Goal: Information Seeking & Learning: Check status

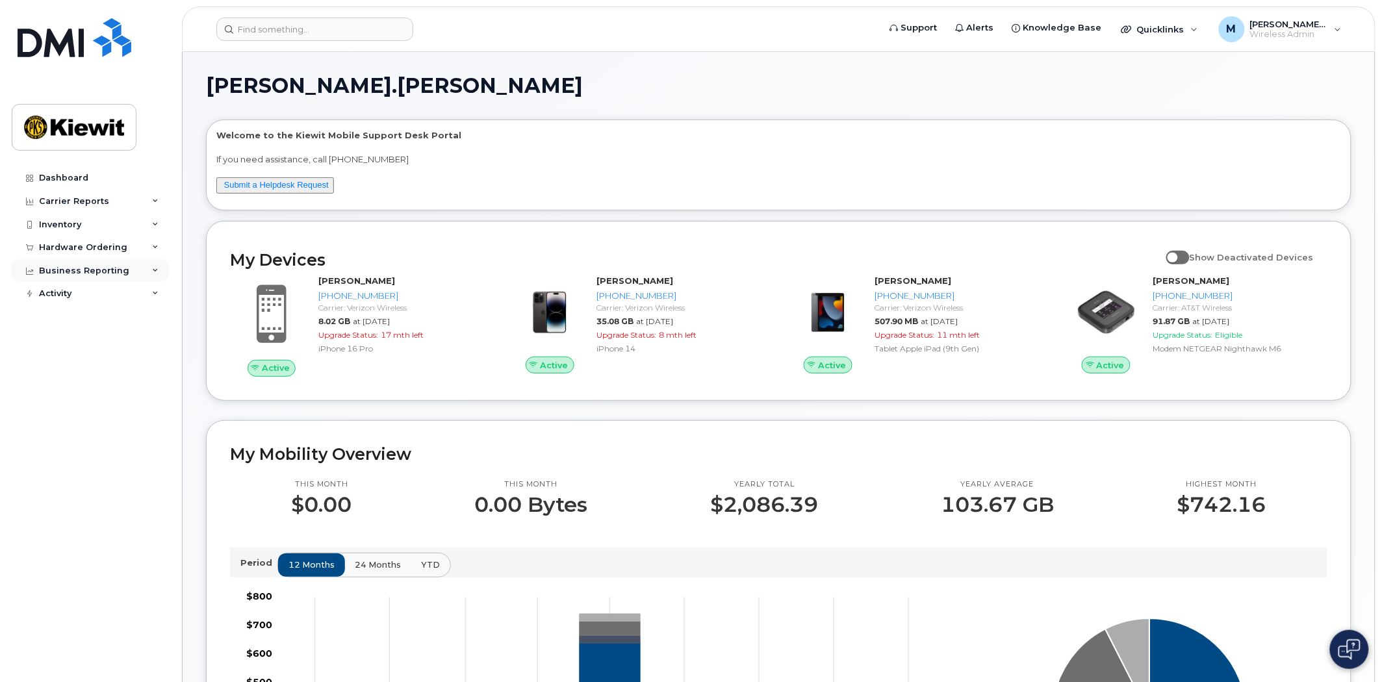
click at [81, 273] on div "Business Reporting" at bounding box center [84, 271] width 90 height 10
click at [81, 290] on div "Managerial Reports" at bounding box center [89, 295] width 89 height 12
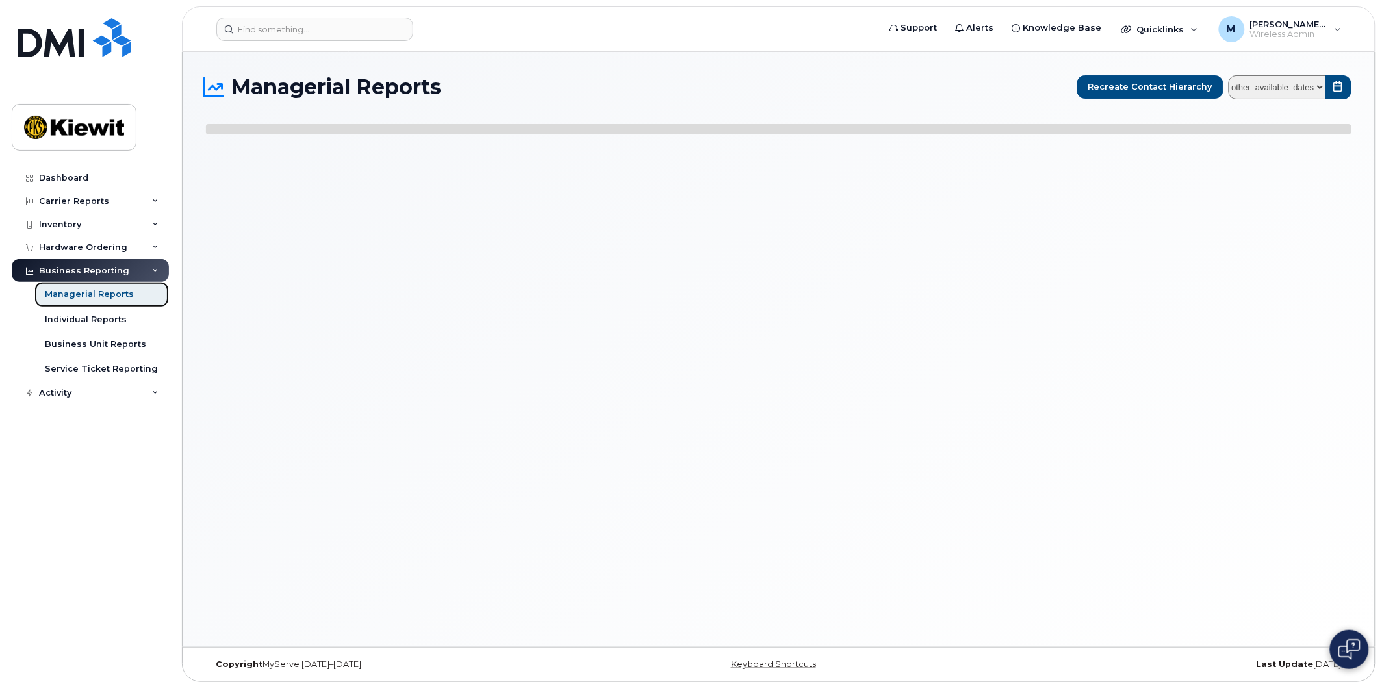
select select
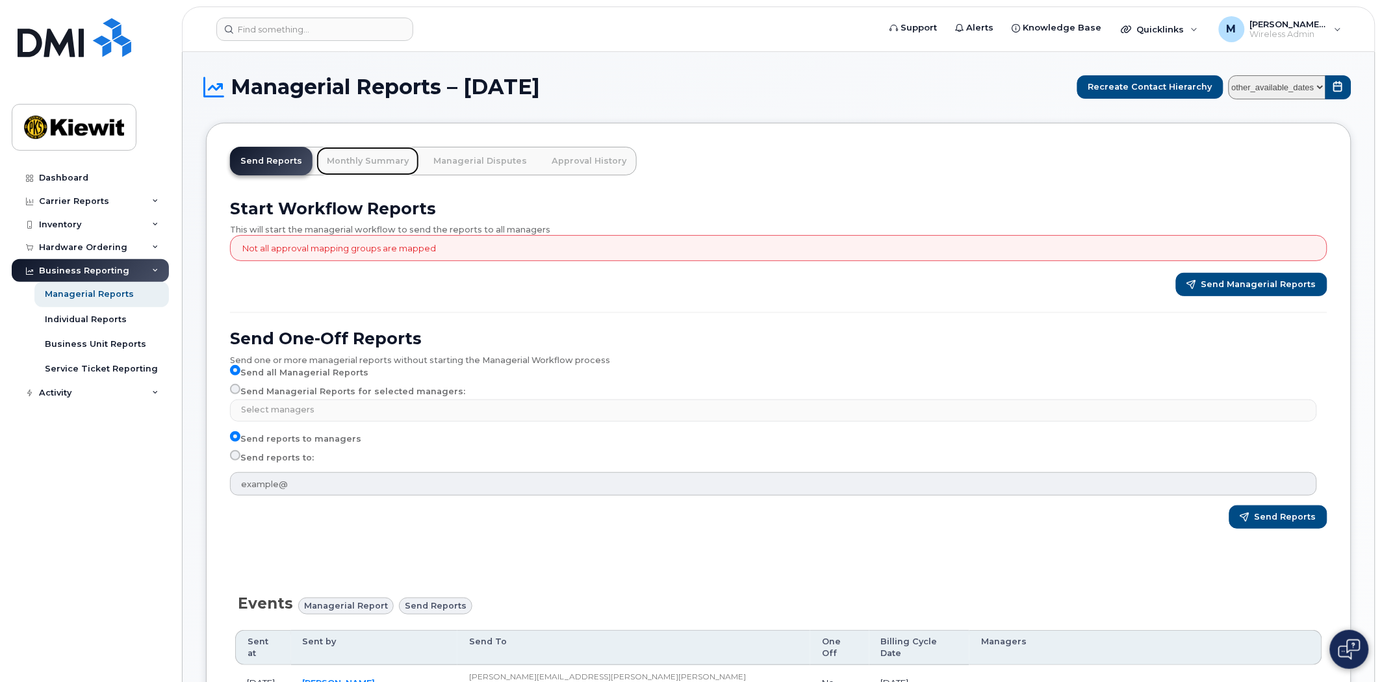
click at [365, 158] on link "Monthly Summary" at bounding box center [367, 161] width 103 height 29
click at [372, 157] on link "Monthly Summary" at bounding box center [367, 161] width 103 height 29
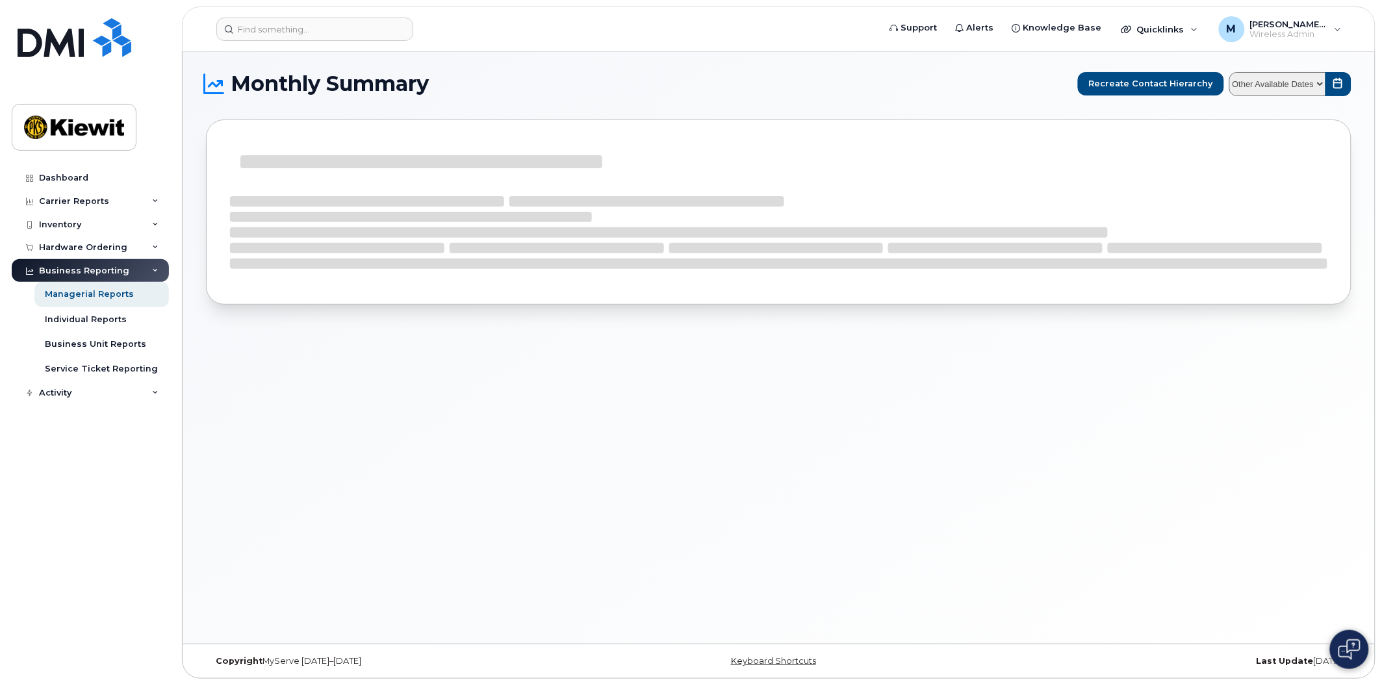
scroll to position [6, 0]
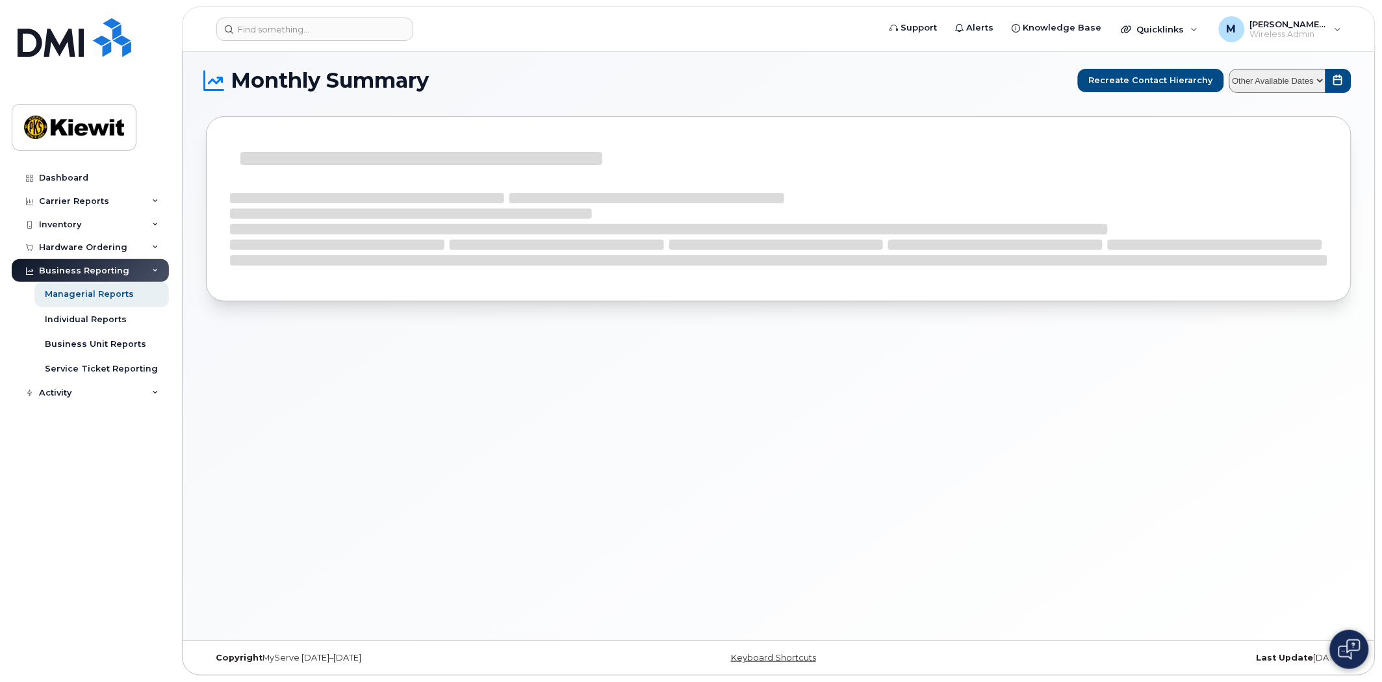
select select
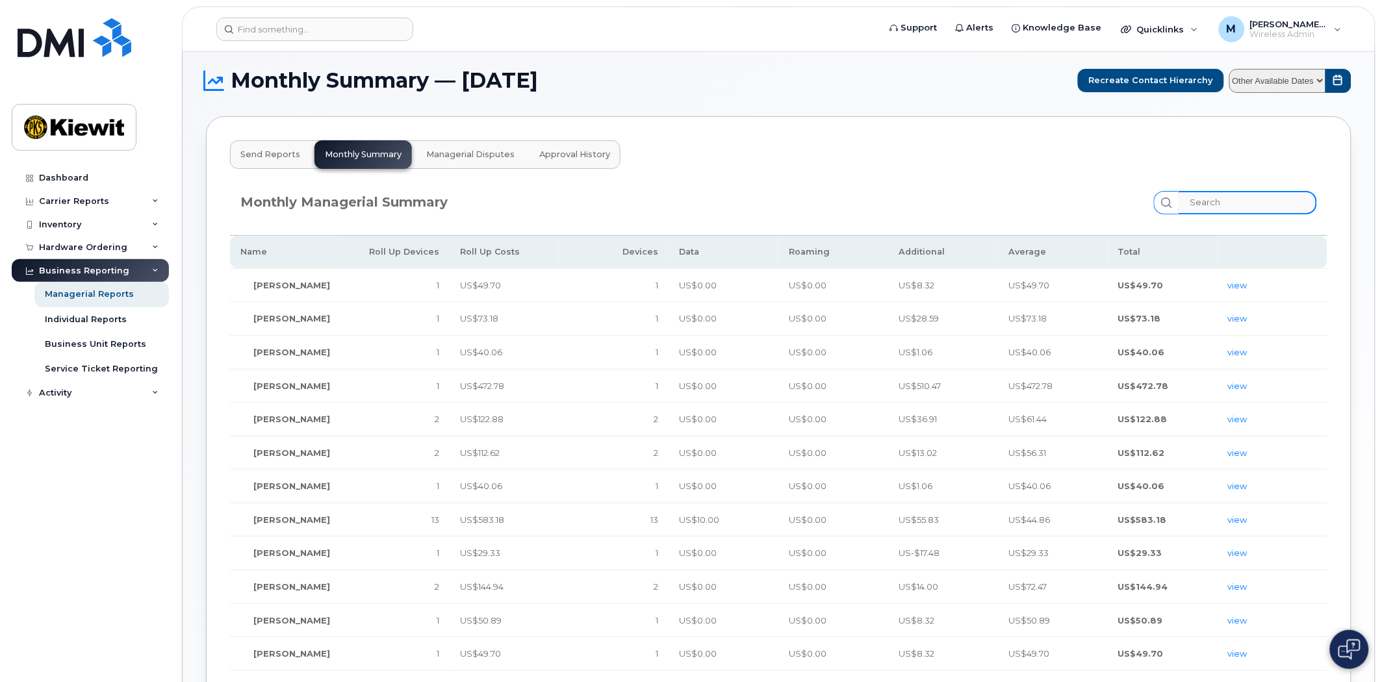
click at [1236, 197] on input "search" at bounding box center [1248, 202] width 138 height 23
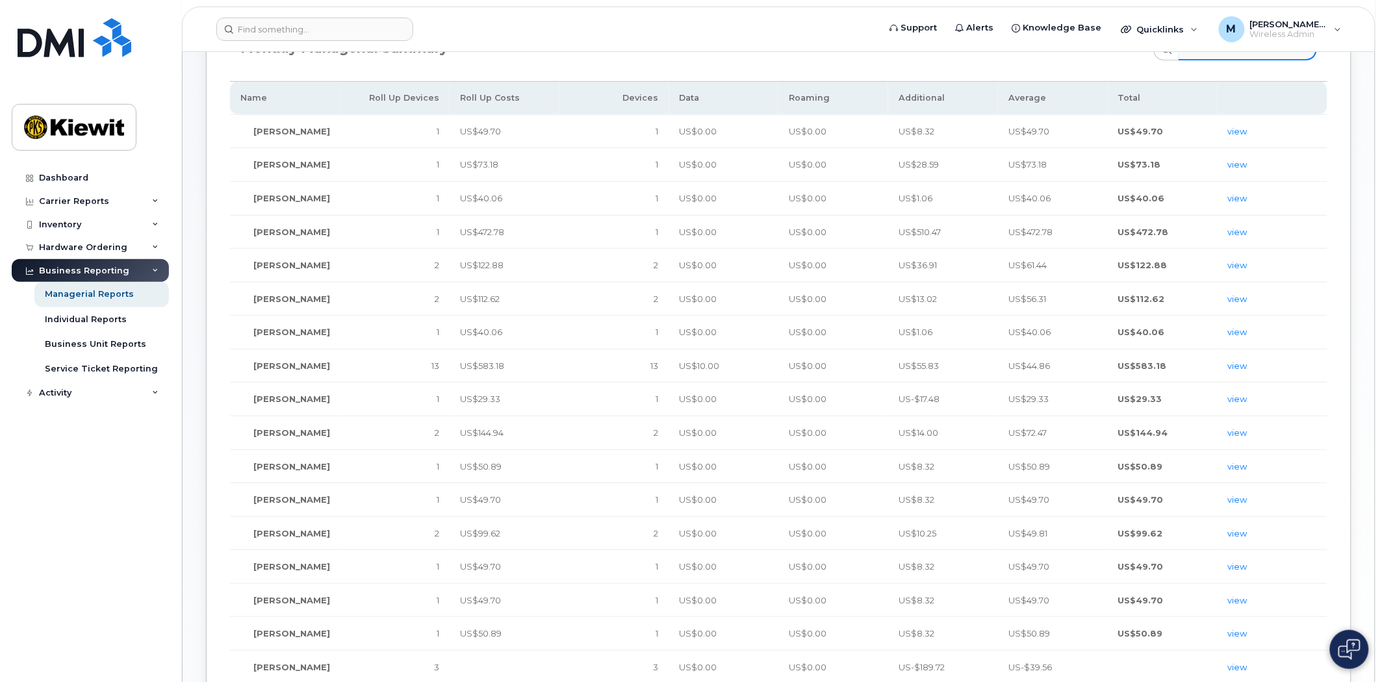
scroll to position [0, 0]
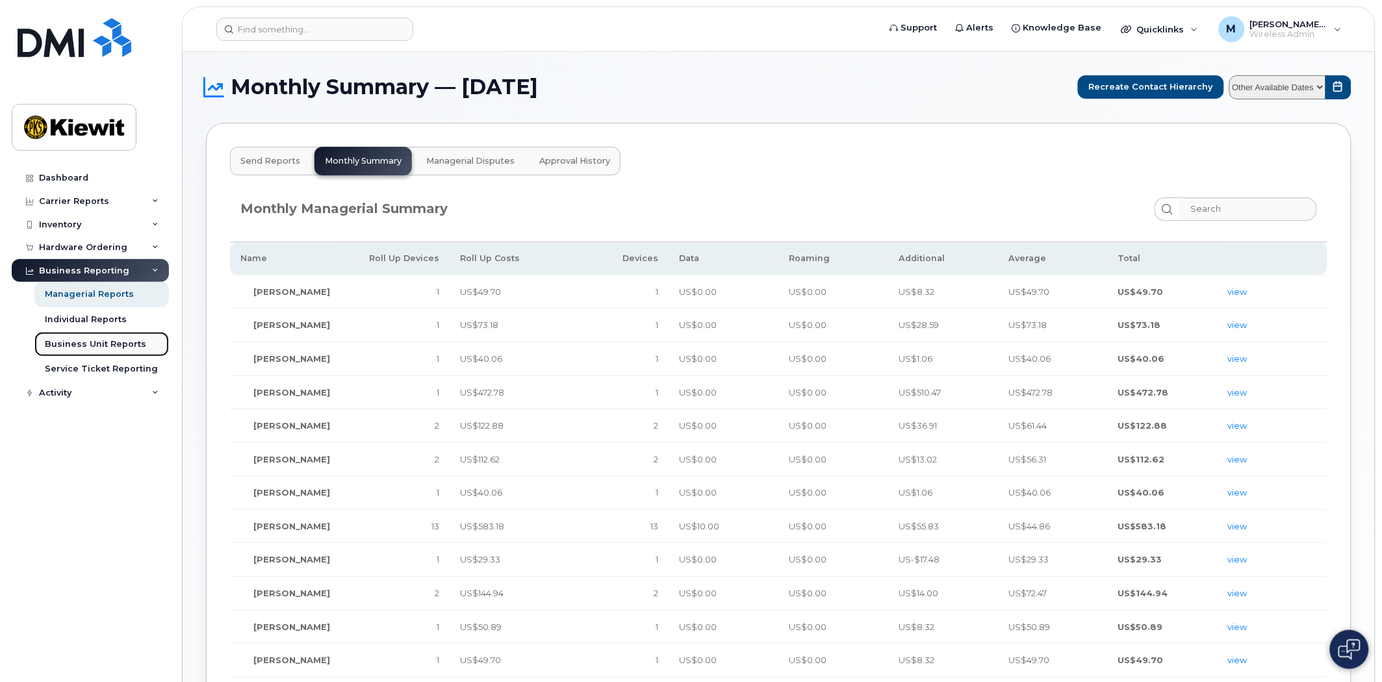
click at [107, 346] on div "Business Unit Reports" at bounding box center [95, 345] width 101 height 12
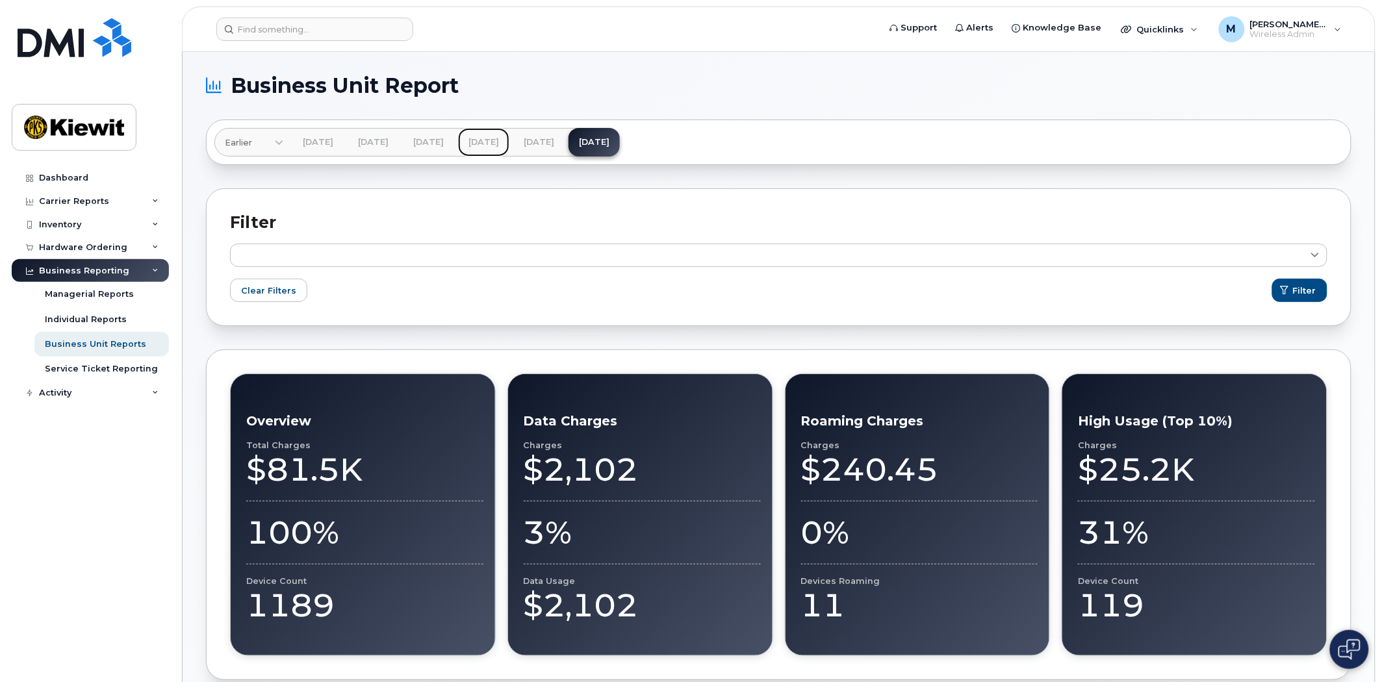
click at [509, 140] on link "Jun 2025" at bounding box center [483, 142] width 51 height 29
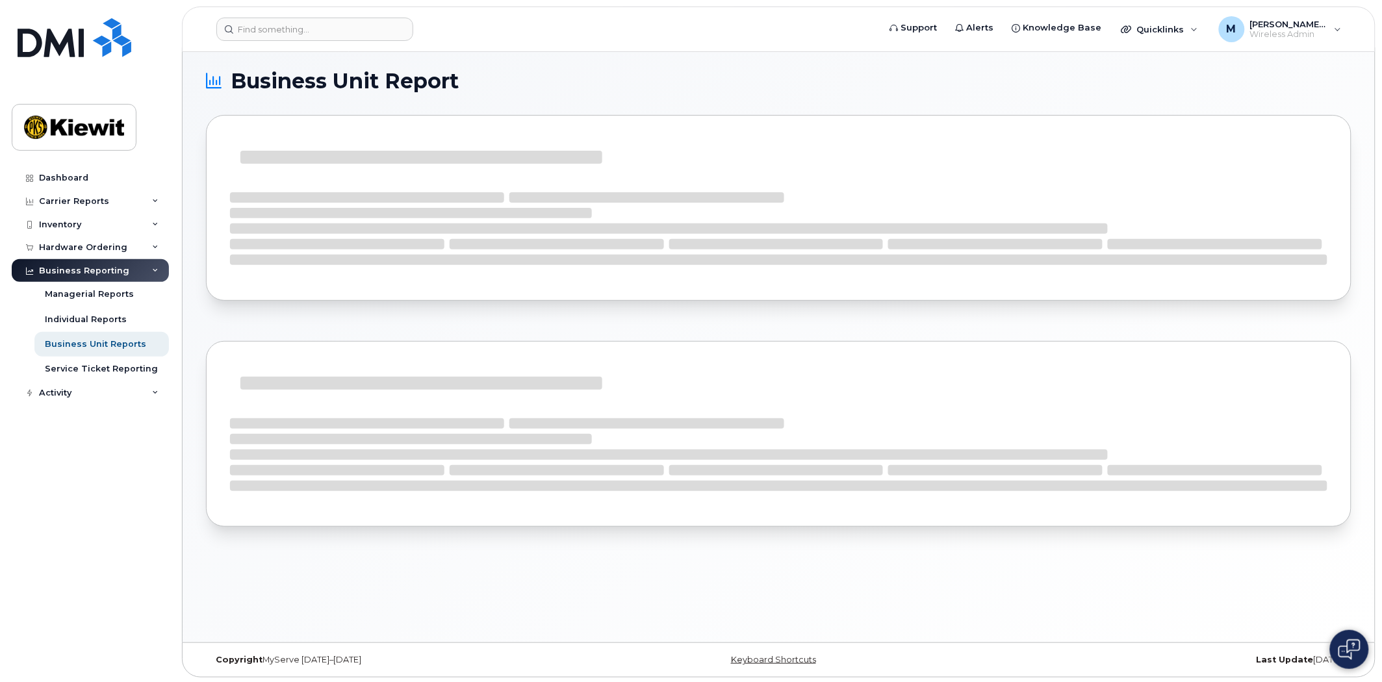
scroll to position [6, 0]
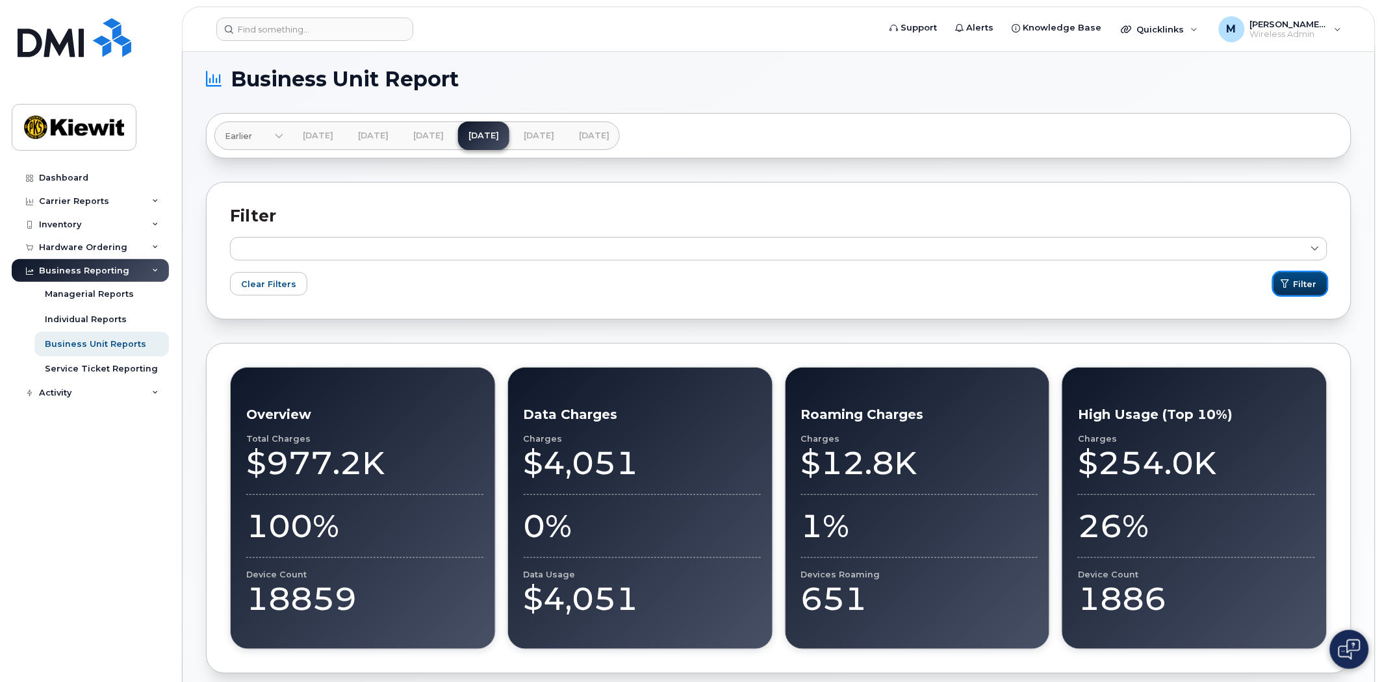
click at [1289, 288] on icon "submit" at bounding box center [1285, 284] width 8 height 8
click at [1291, 284] on span "submit" at bounding box center [1285, 284] width 12 height 12
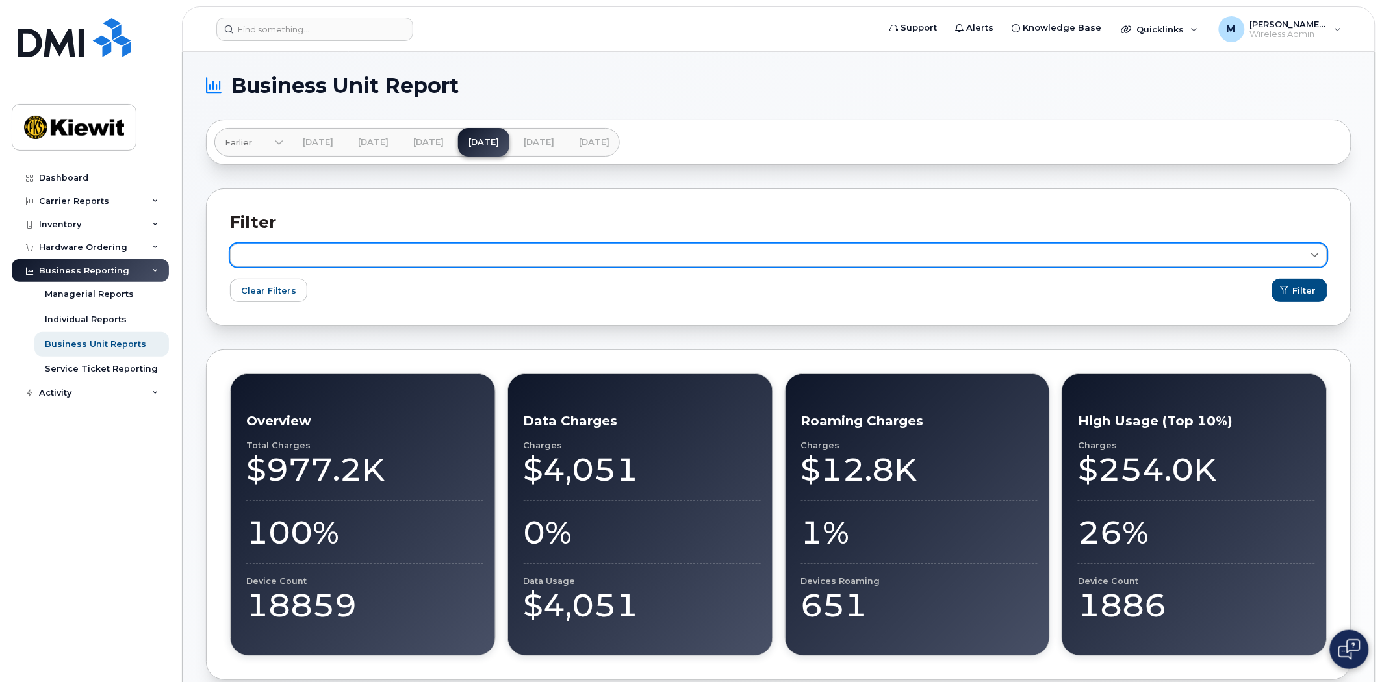
click at [350, 245] on link at bounding box center [779, 255] width 1098 height 23
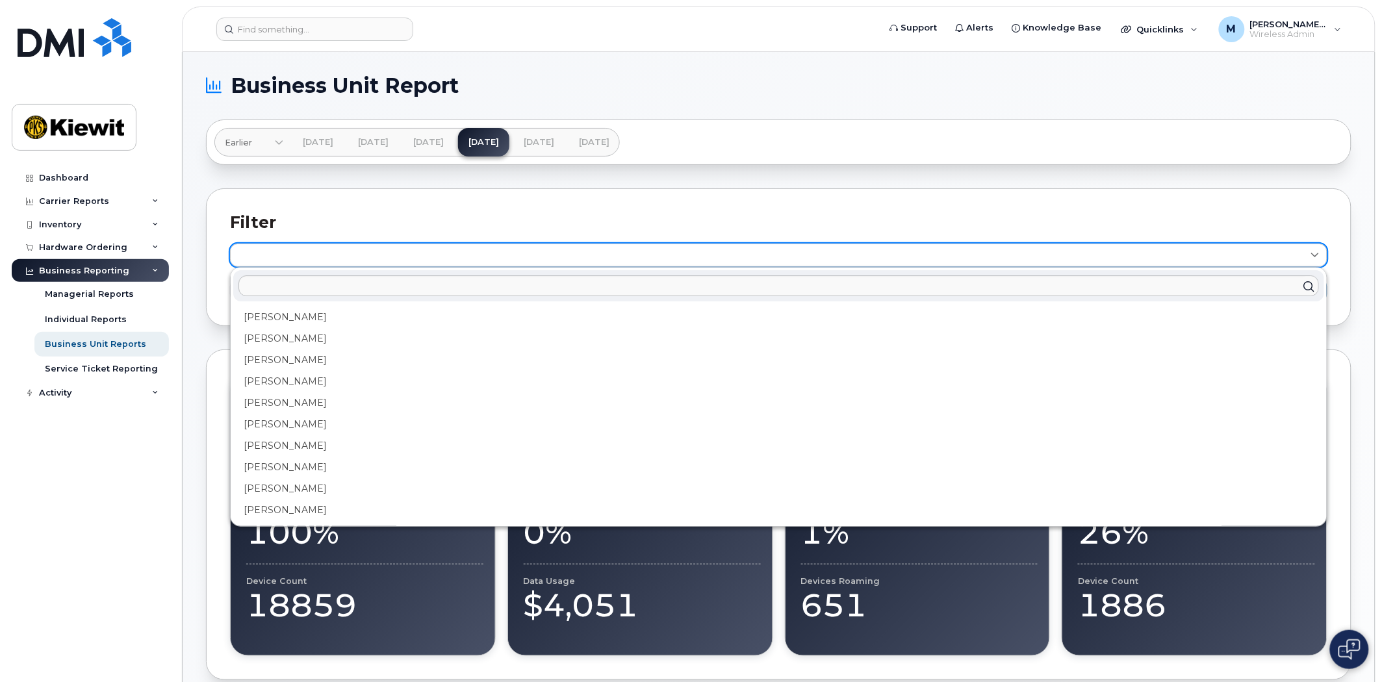
click at [349, 260] on link at bounding box center [779, 255] width 1098 height 23
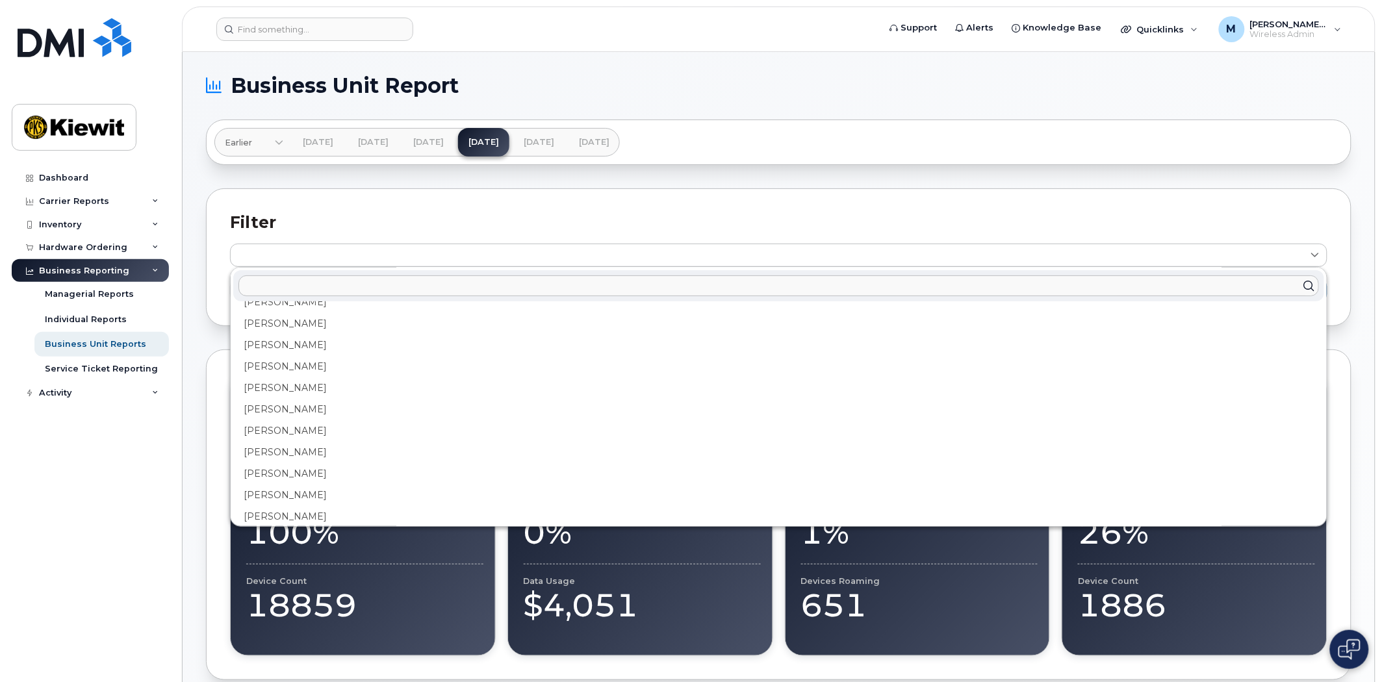
scroll to position [433, 0]
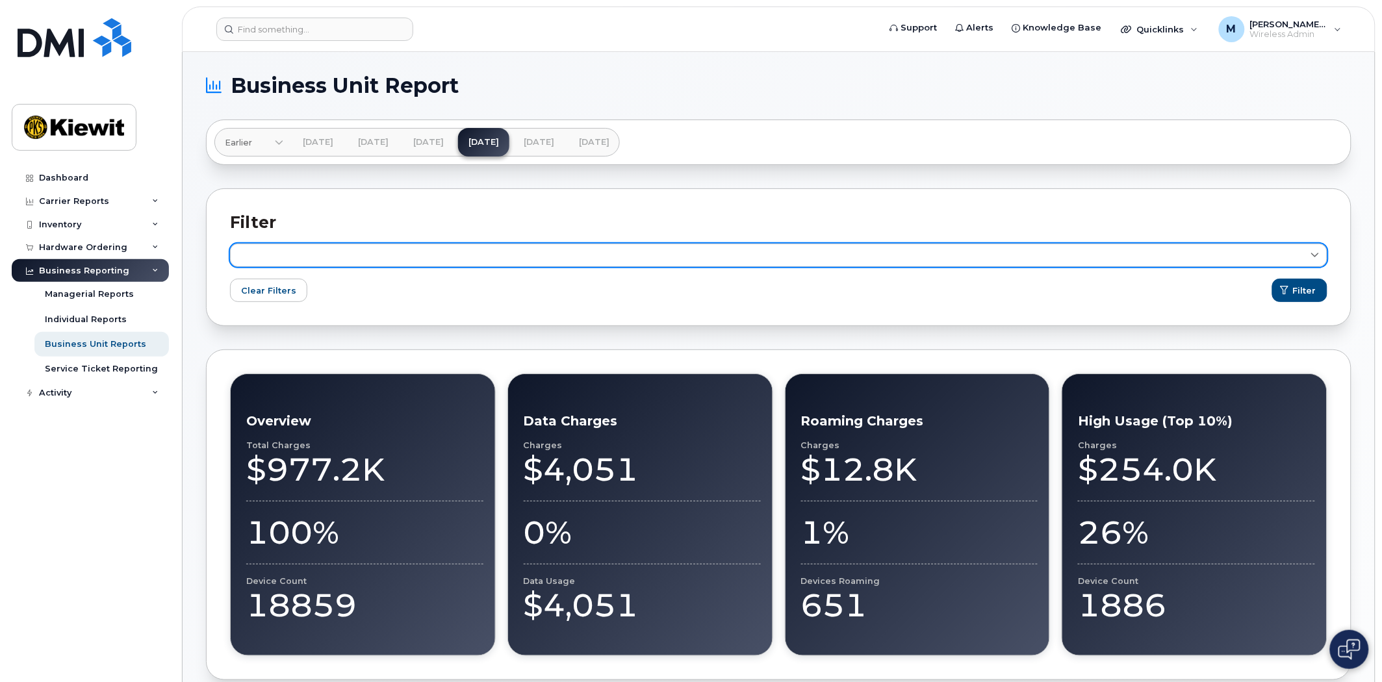
click at [428, 258] on link at bounding box center [779, 255] width 1098 height 23
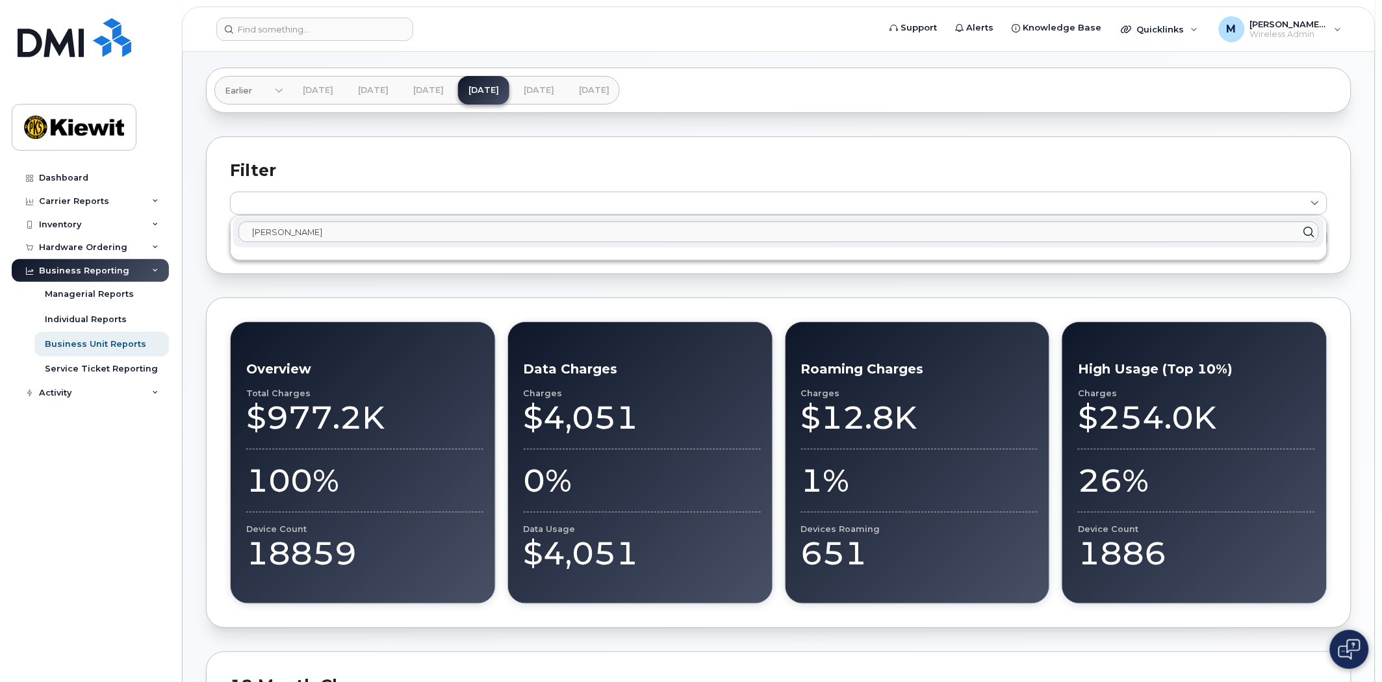
scroll to position [0, 0]
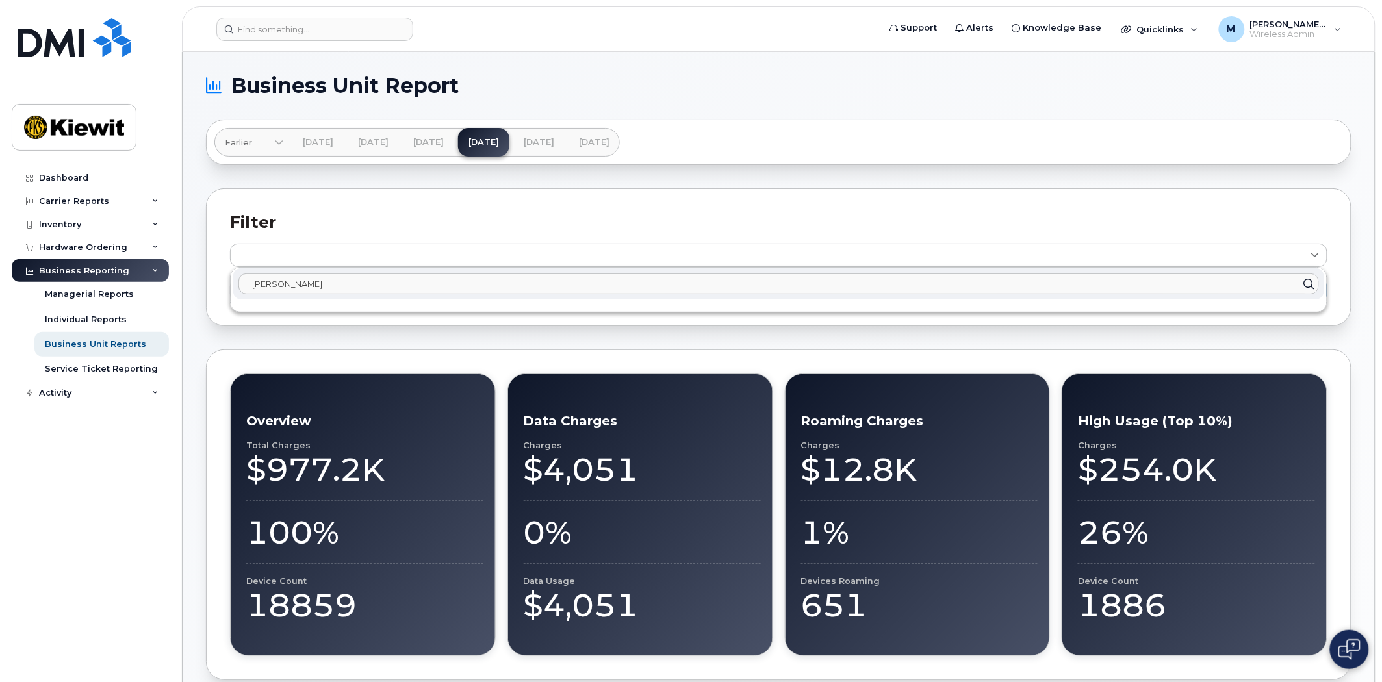
click at [326, 288] on input "butch lane" at bounding box center [778, 284] width 1081 height 21
click at [326, 287] on input "butch lane" at bounding box center [778, 284] width 1081 height 21
drag, startPoint x: 326, startPoint y: 287, endPoint x: 126, endPoint y: 274, distance: 200.0
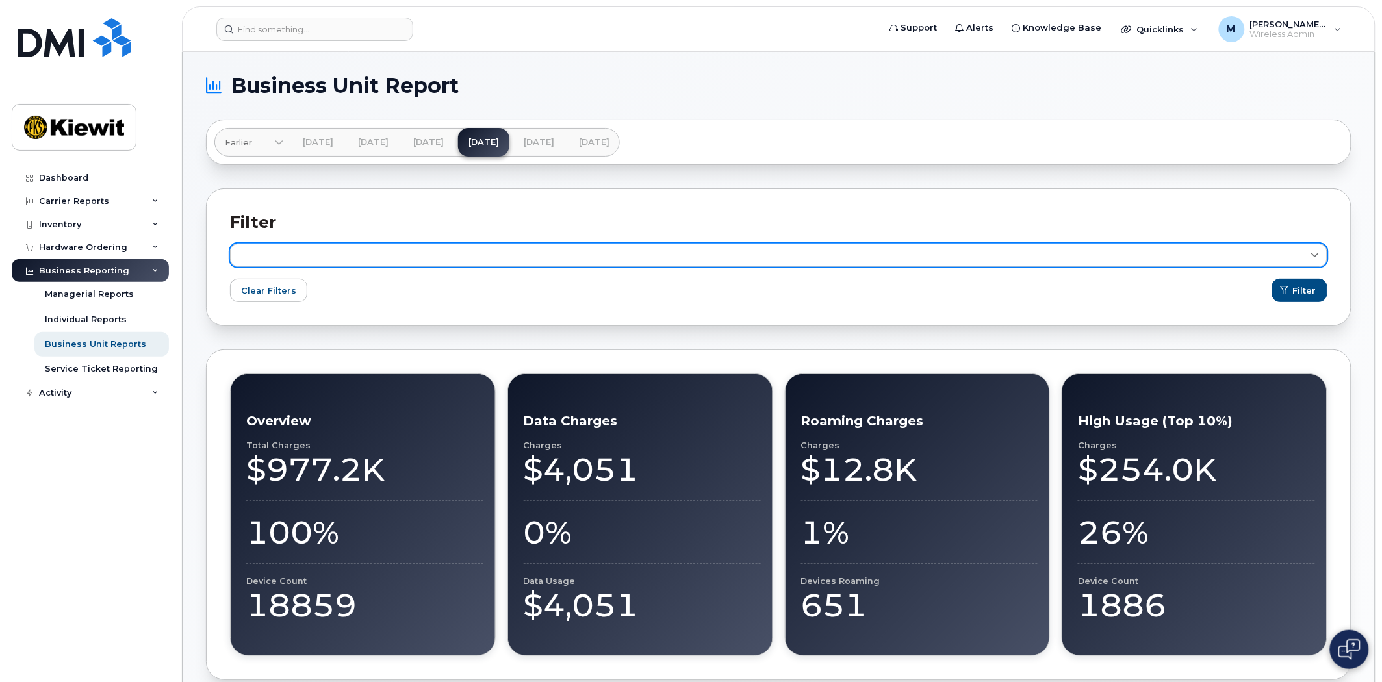
click at [324, 258] on link at bounding box center [779, 255] width 1098 height 23
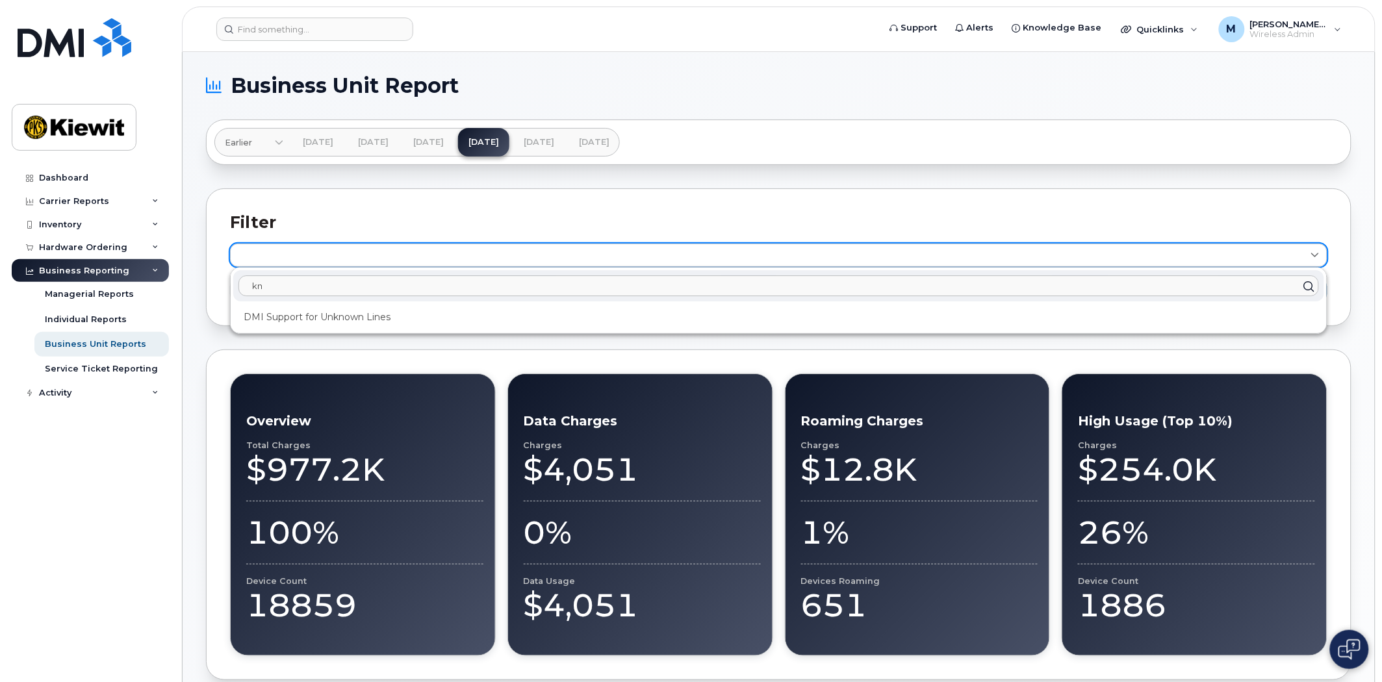
type input "k"
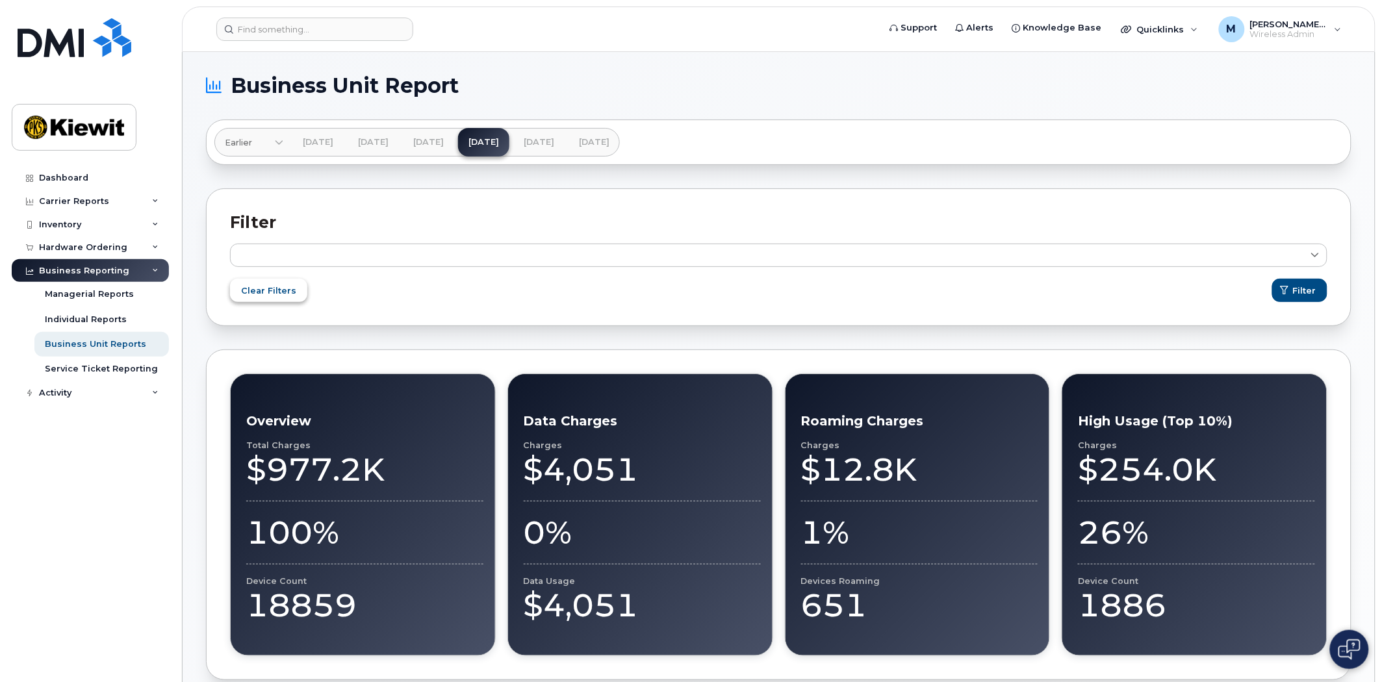
click at [252, 297] on button "Clear Filters" at bounding box center [268, 290] width 77 height 23
click at [315, 290] on div "Clear Filters Filter" at bounding box center [779, 293] width 1098 height 29
click at [288, 289] on span "Clear Filters" at bounding box center [268, 291] width 55 height 12
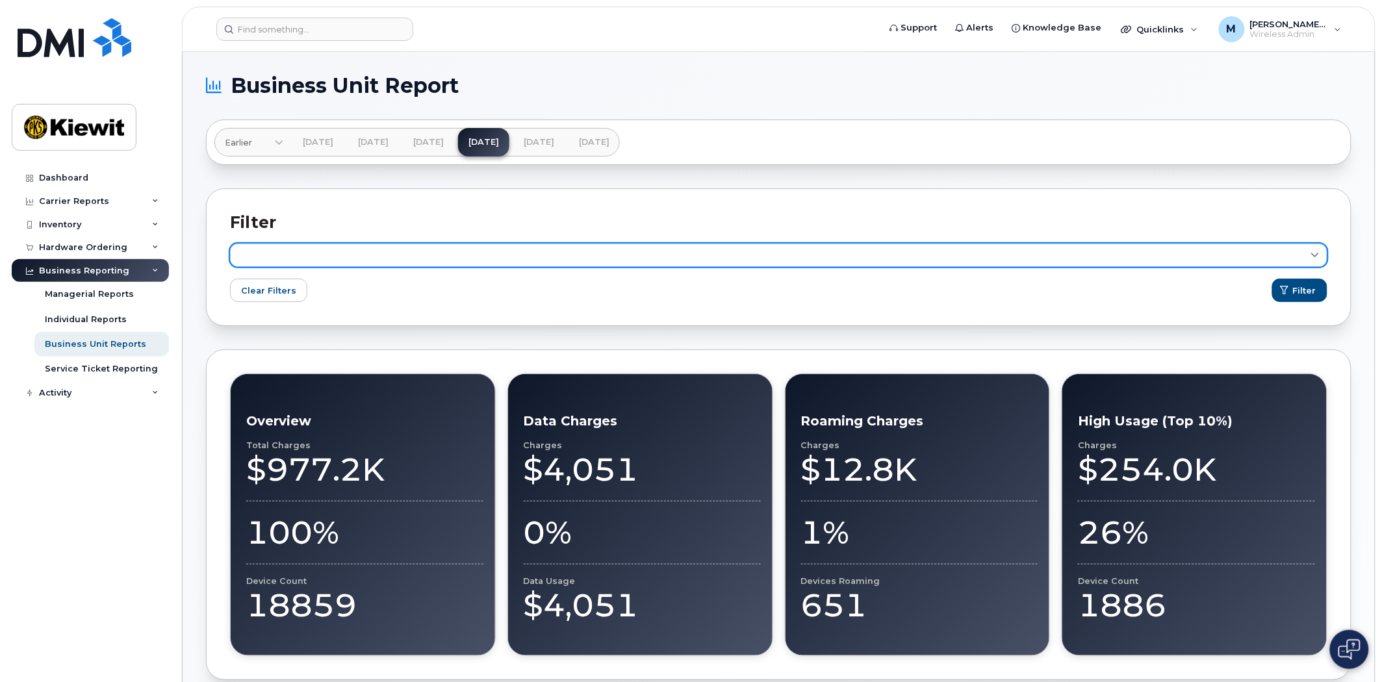
click at [281, 265] on link at bounding box center [779, 255] width 1098 height 23
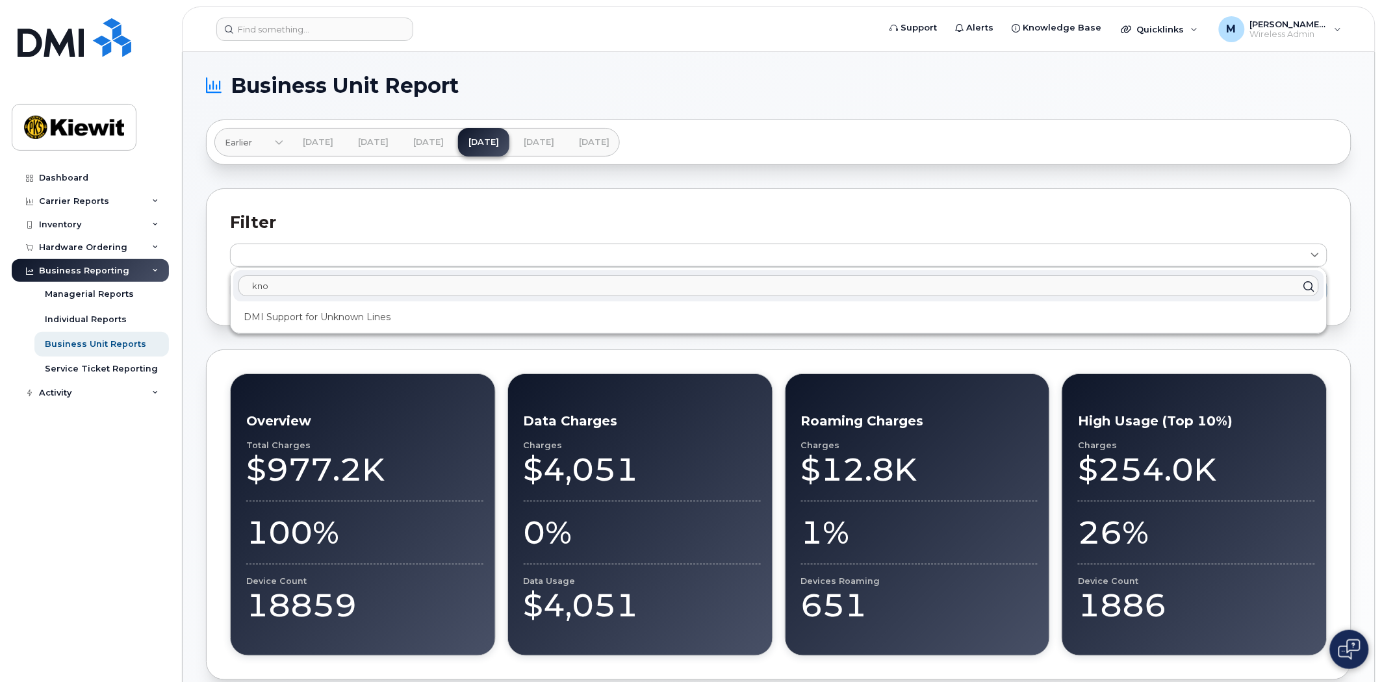
click at [319, 287] on input "kno" at bounding box center [778, 286] width 1081 height 21
type input "kno"
click at [565, 136] on link "[DATE]" at bounding box center [538, 142] width 51 height 29
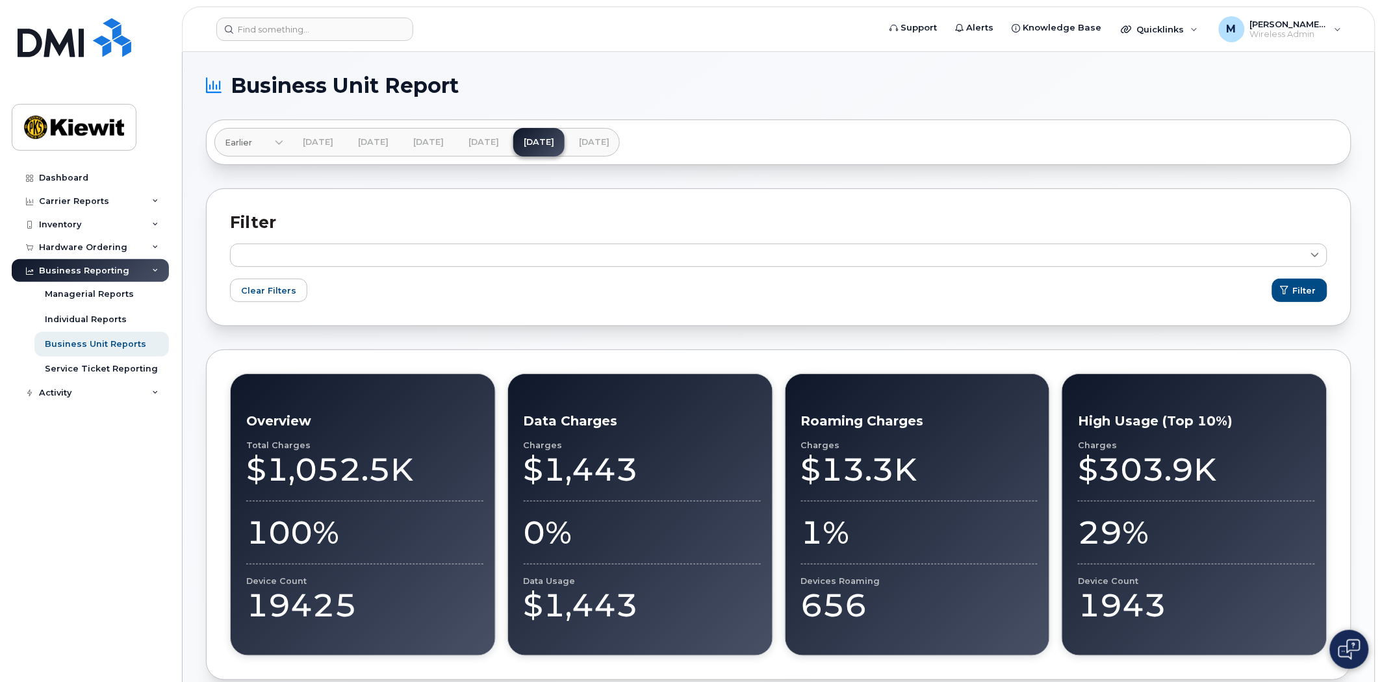
click at [351, 262] on link at bounding box center [779, 255] width 1098 height 23
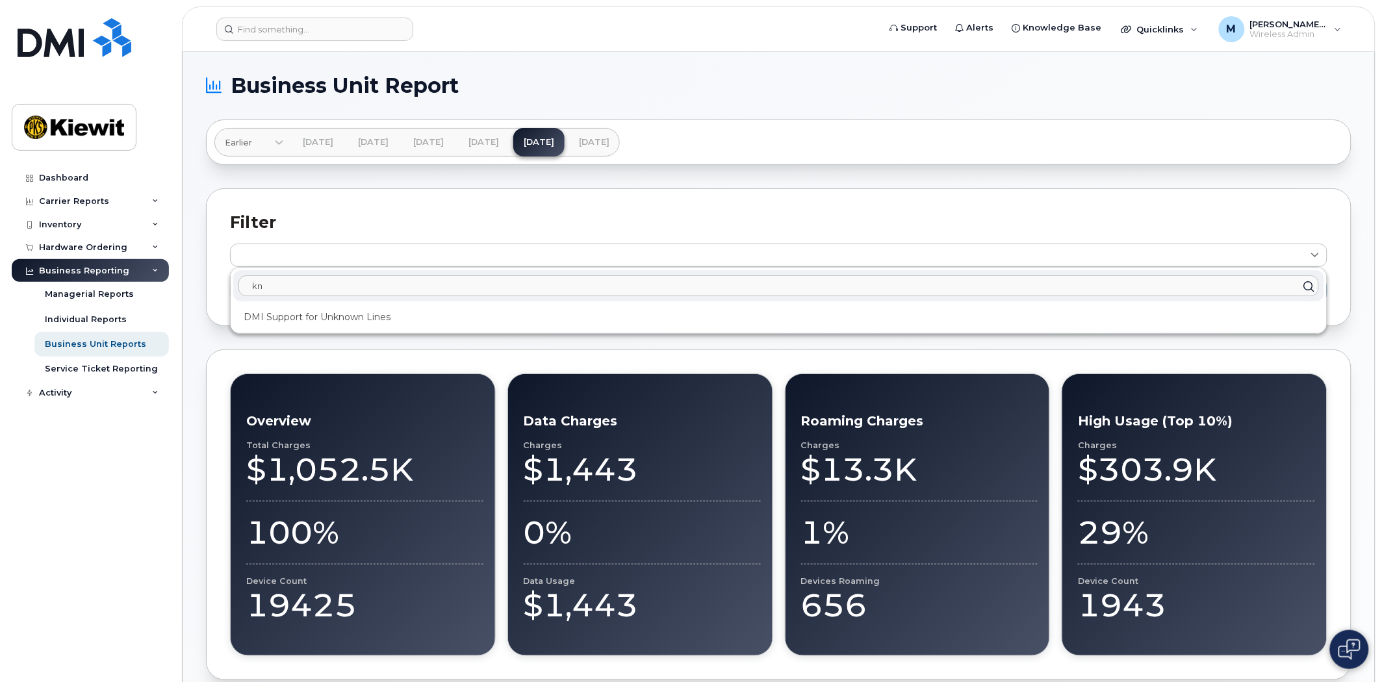
type input "k"
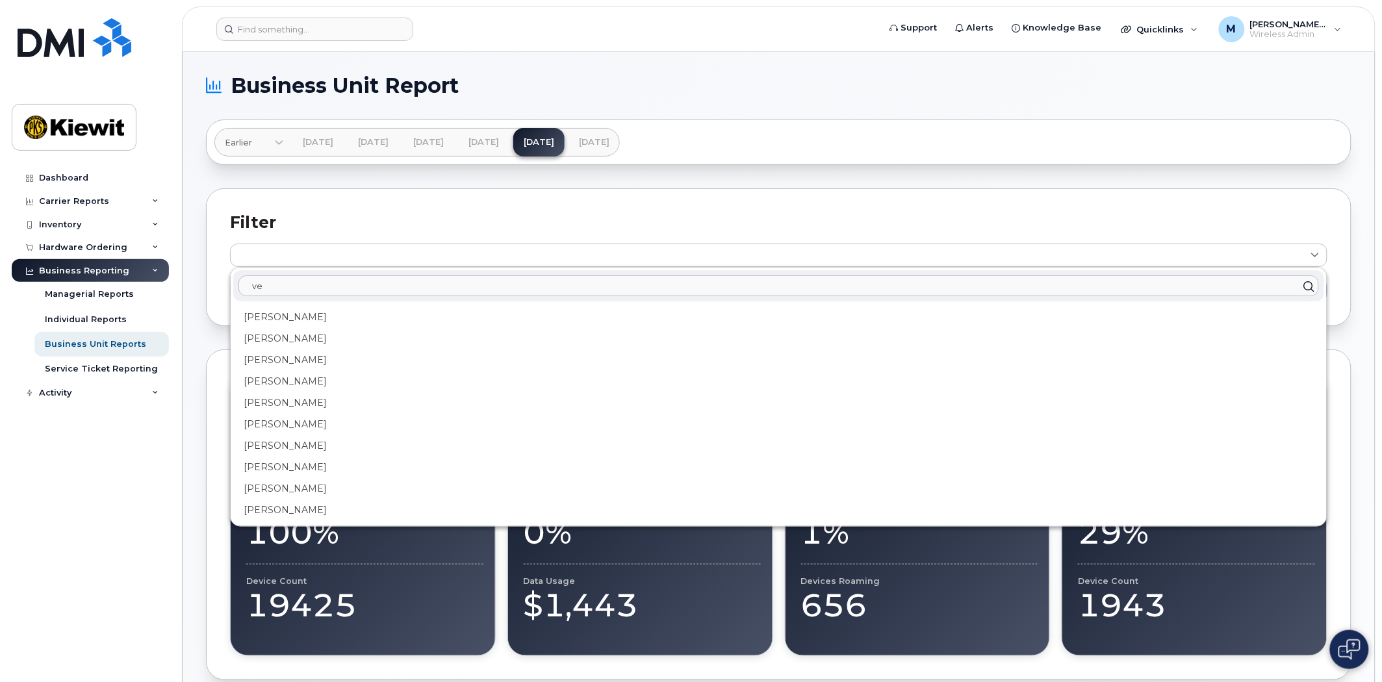
type input "v"
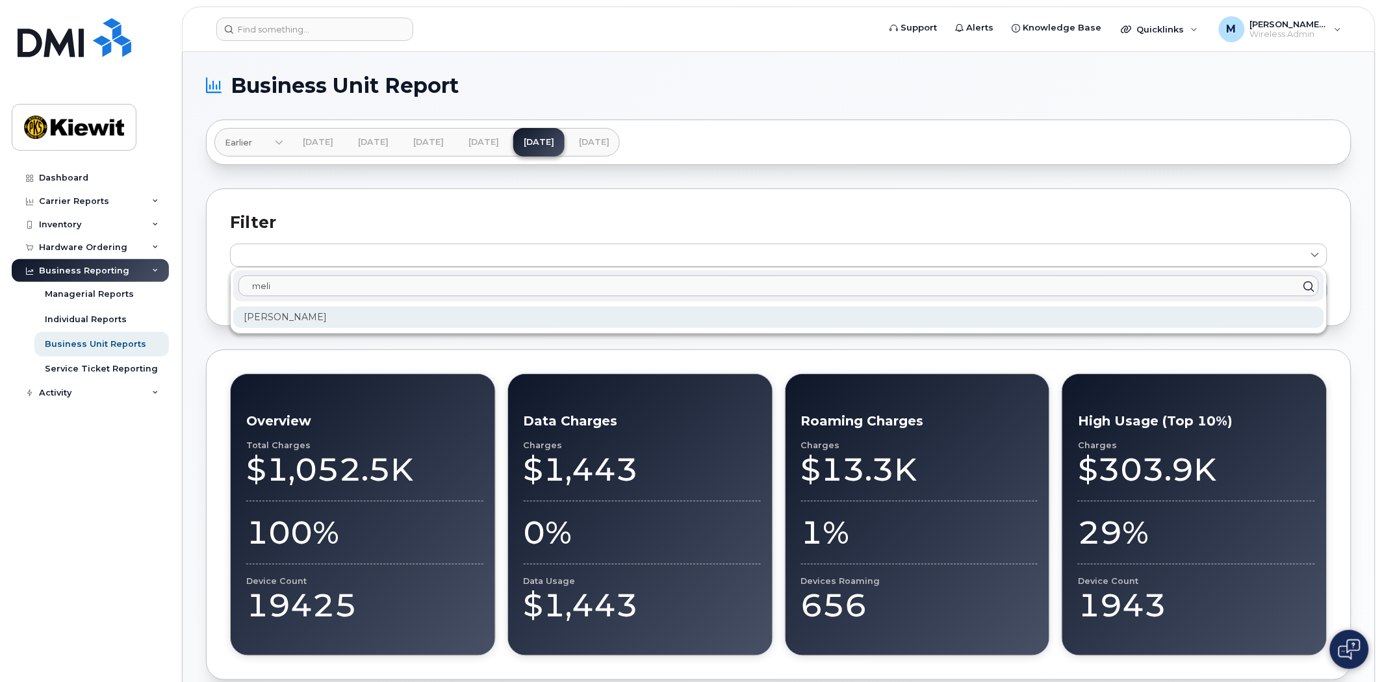
type input "meli"
click at [283, 309] on div "Melissa Arnsdorff" at bounding box center [778, 317] width 1091 height 21
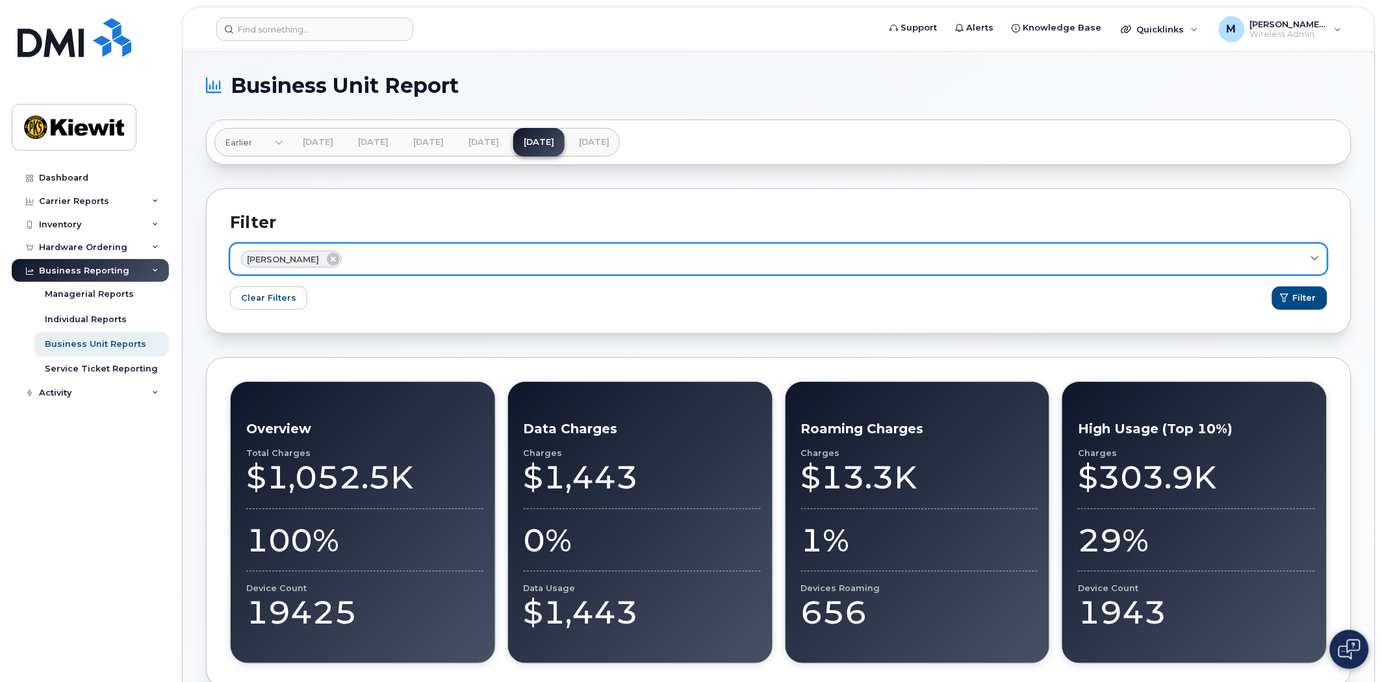
click at [847, 255] on div "Melissa Arnsdorff" at bounding box center [778, 259] width 1075 height 17
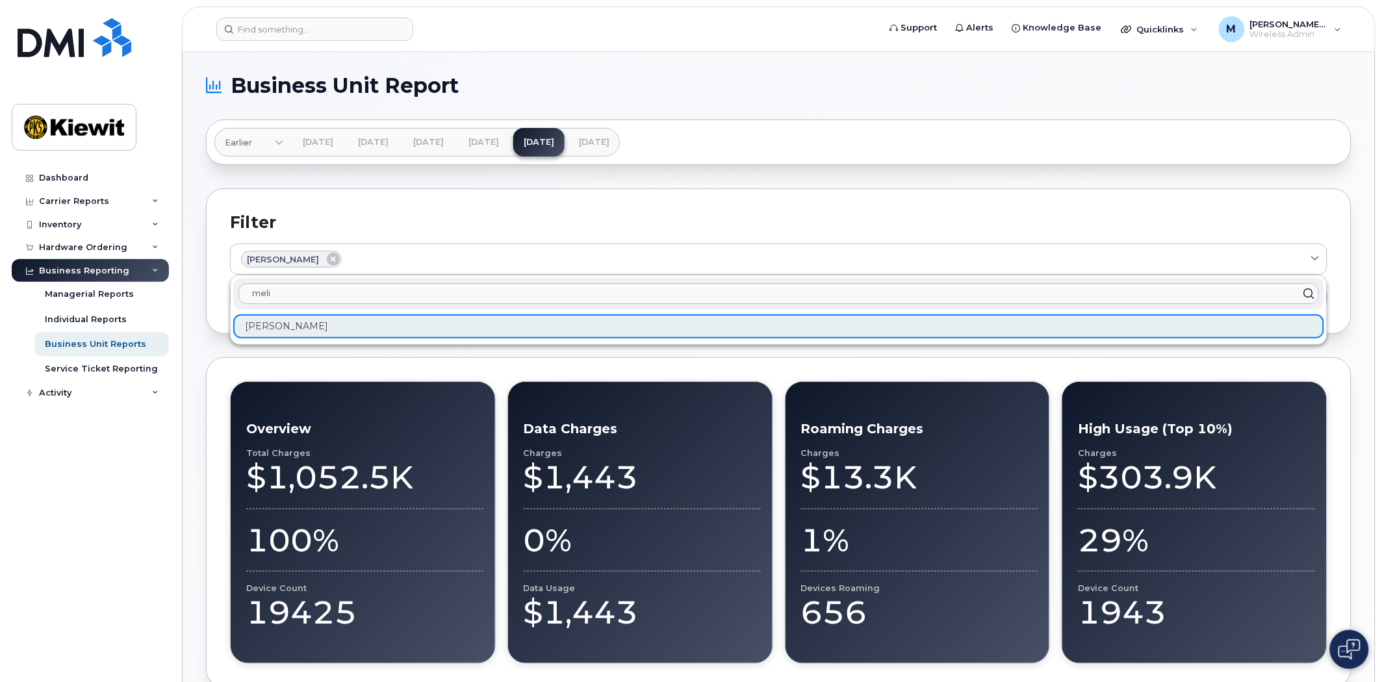
click at [864, 203] on div "Filter Melissa Arnsdorff meli Melissa Arnsdorff Clear Filters Filter" at bounding box center [779, 261] width 1146 height 146
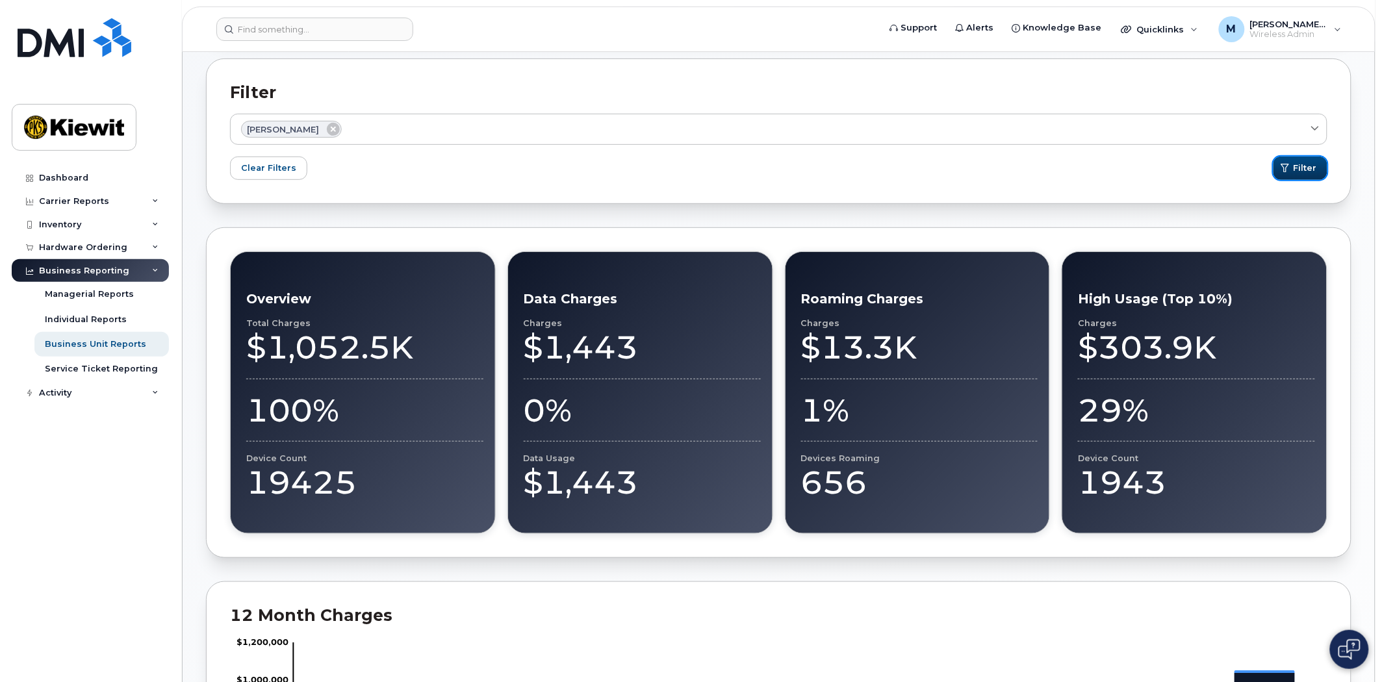
click at [1310, 166] on span "Filter" at bounding box center [1305, 168] width 23 height 12
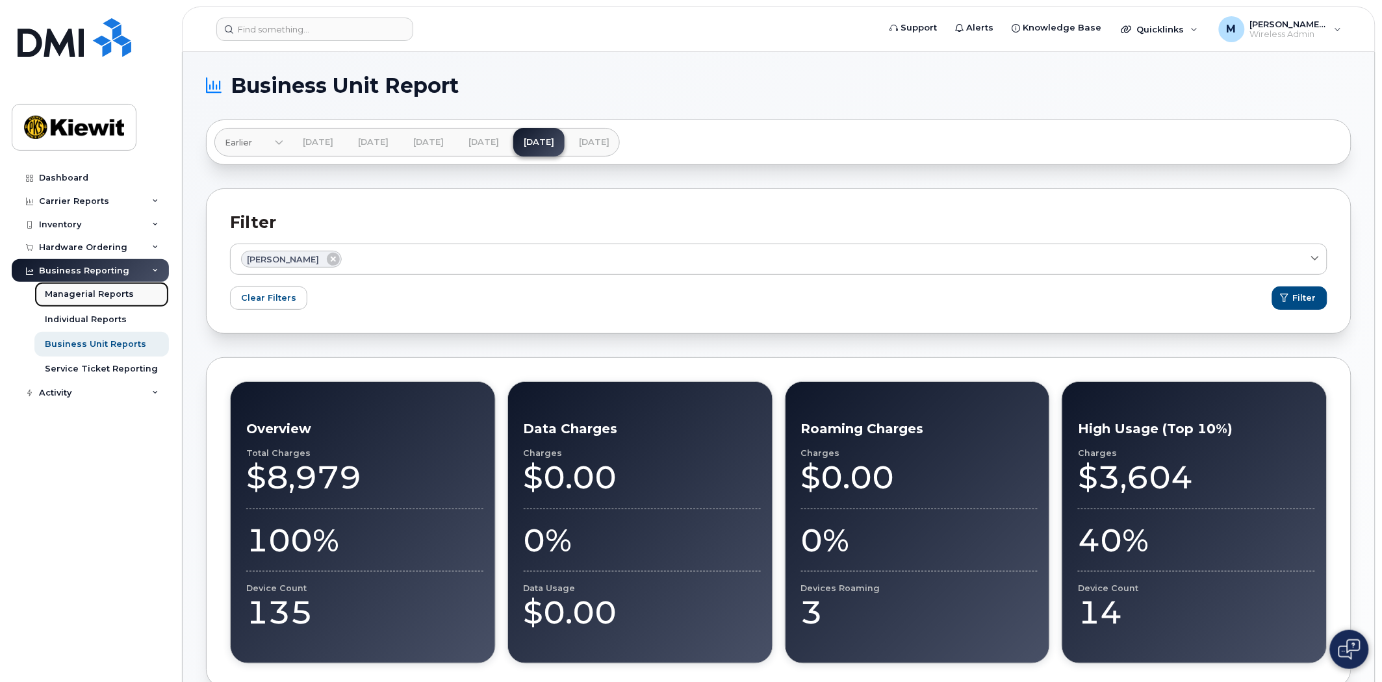
click at [93, 291] on div "Managerial Reports" at bounding box center [89, 295] width 89 height 12
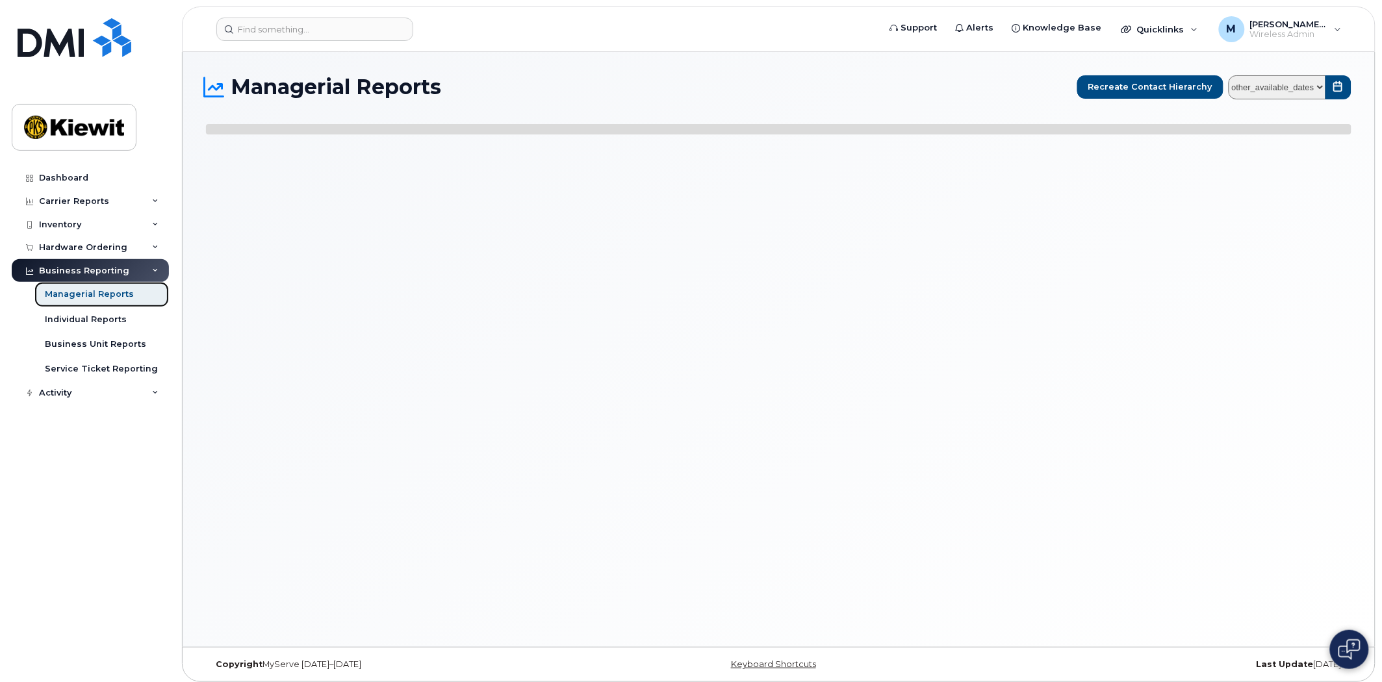
select select
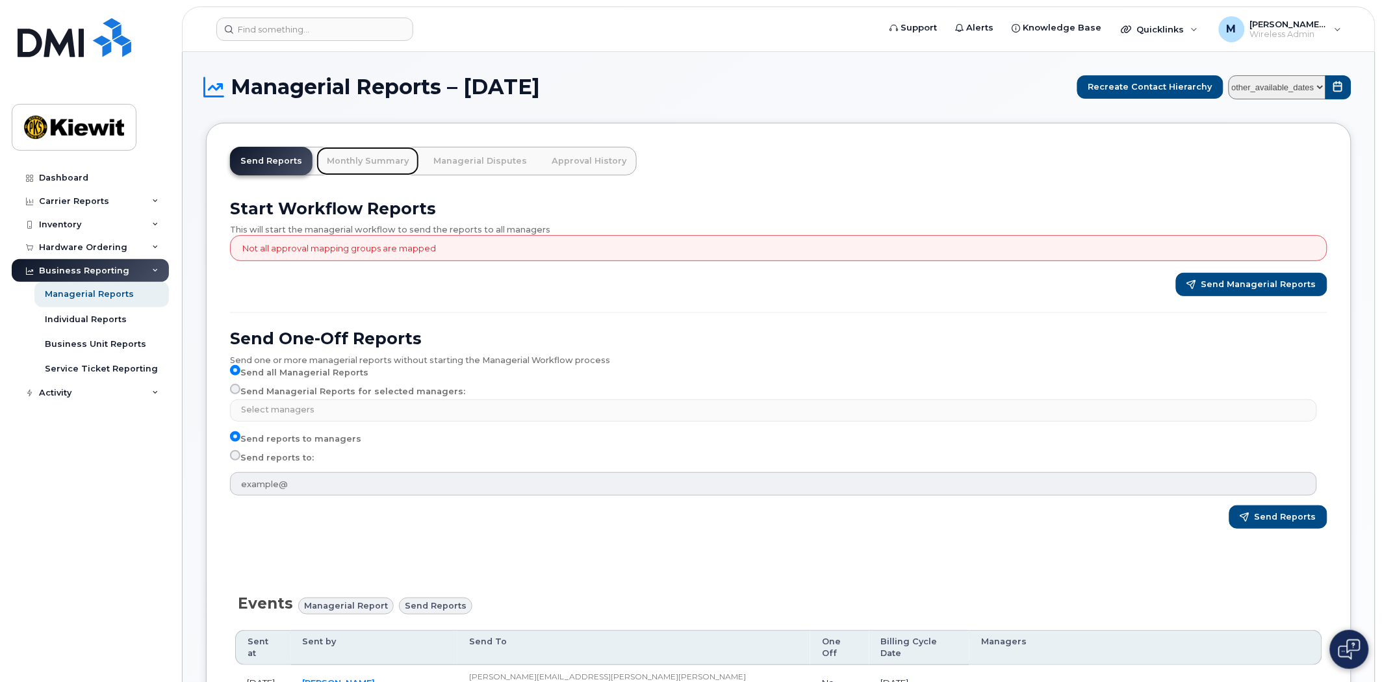
click at [366, 159] on link "Monthly Summary" at bounding box center [367, 161] width 103 height 29
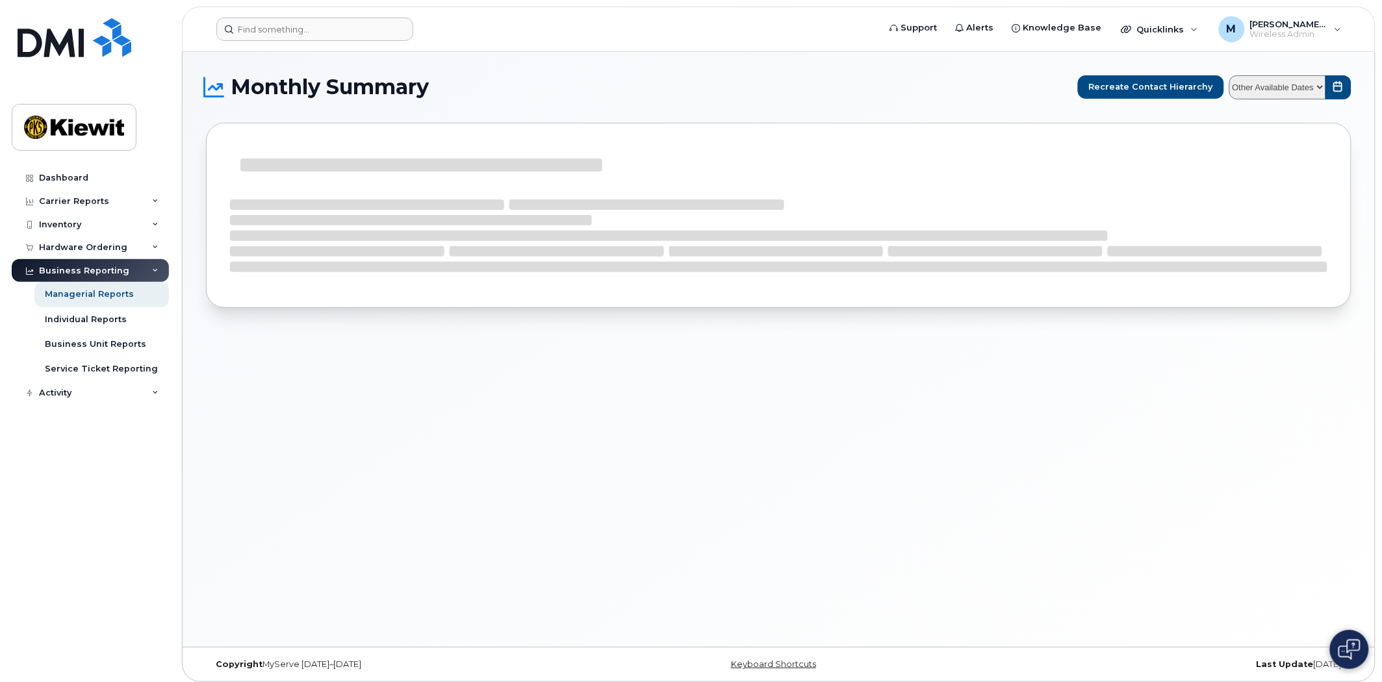
select select
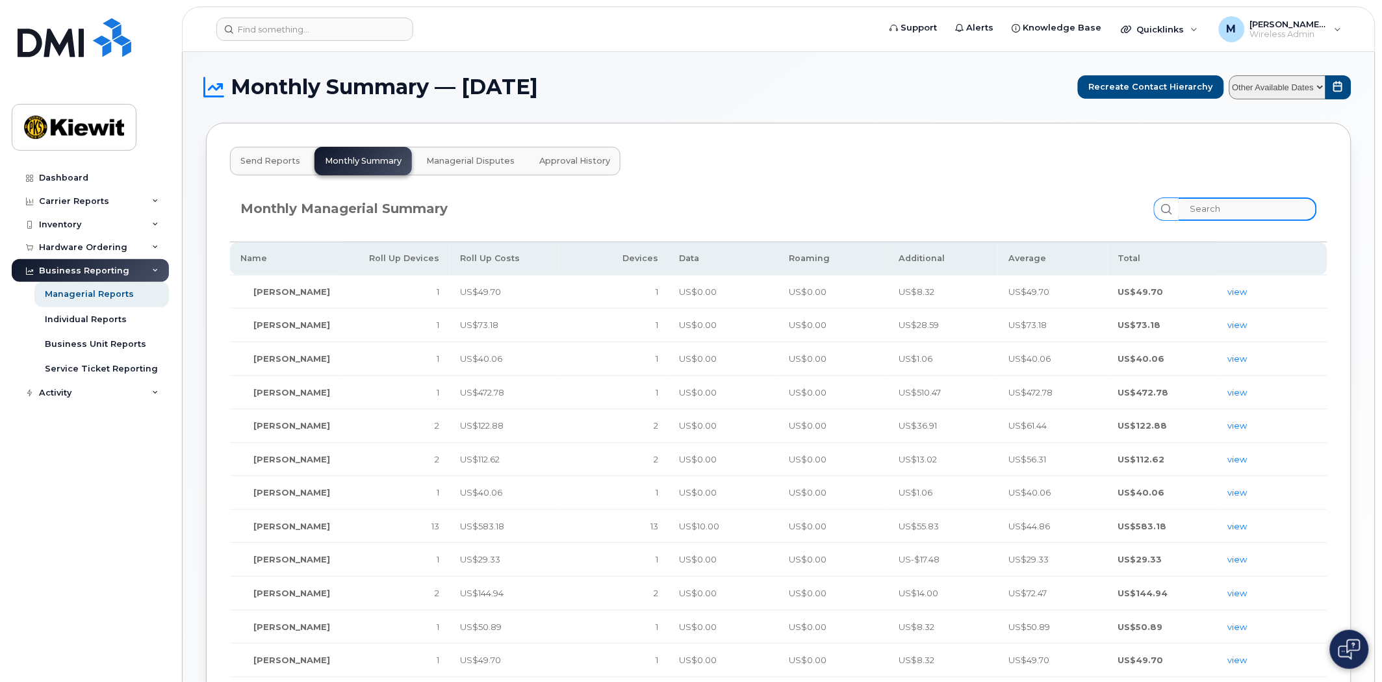
click at [1274, 209] on input "search" at bounding box center [1248, 209] width 138 height 23
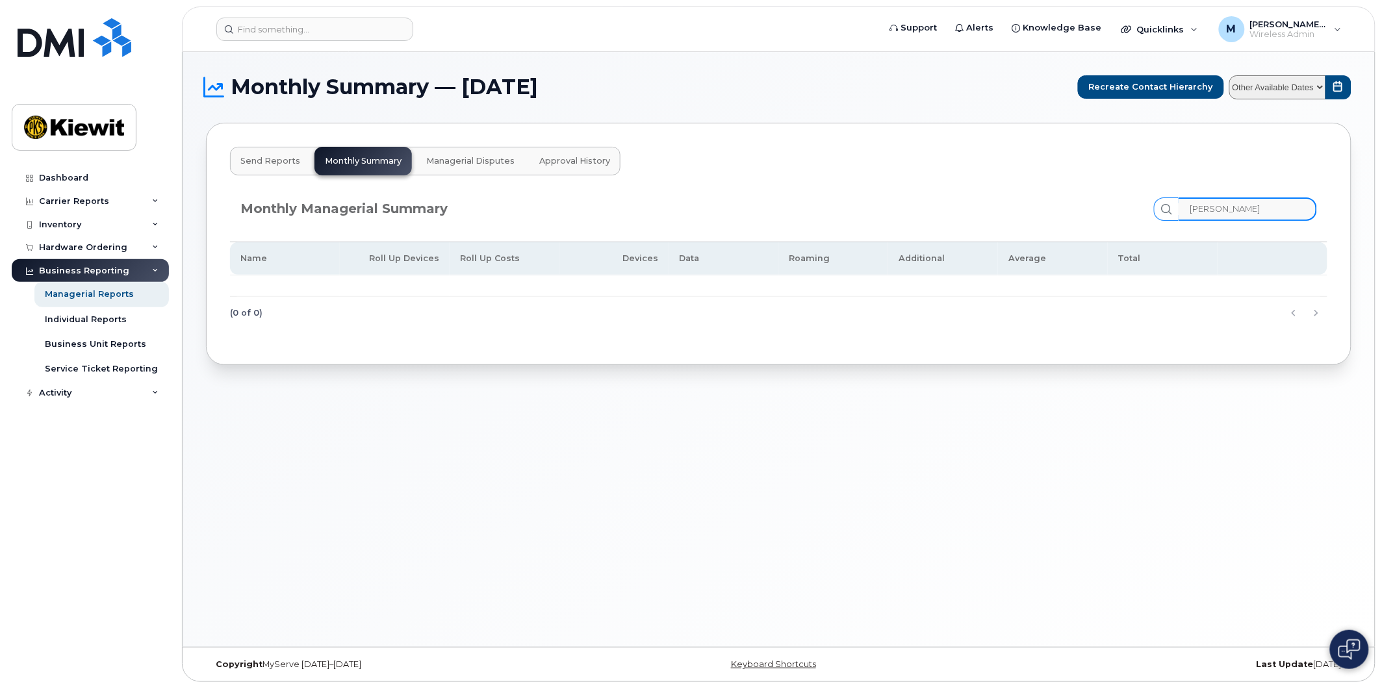
click at [1268, 211] on input "knox" at bounding box center [1248, 209] width 138 height 23
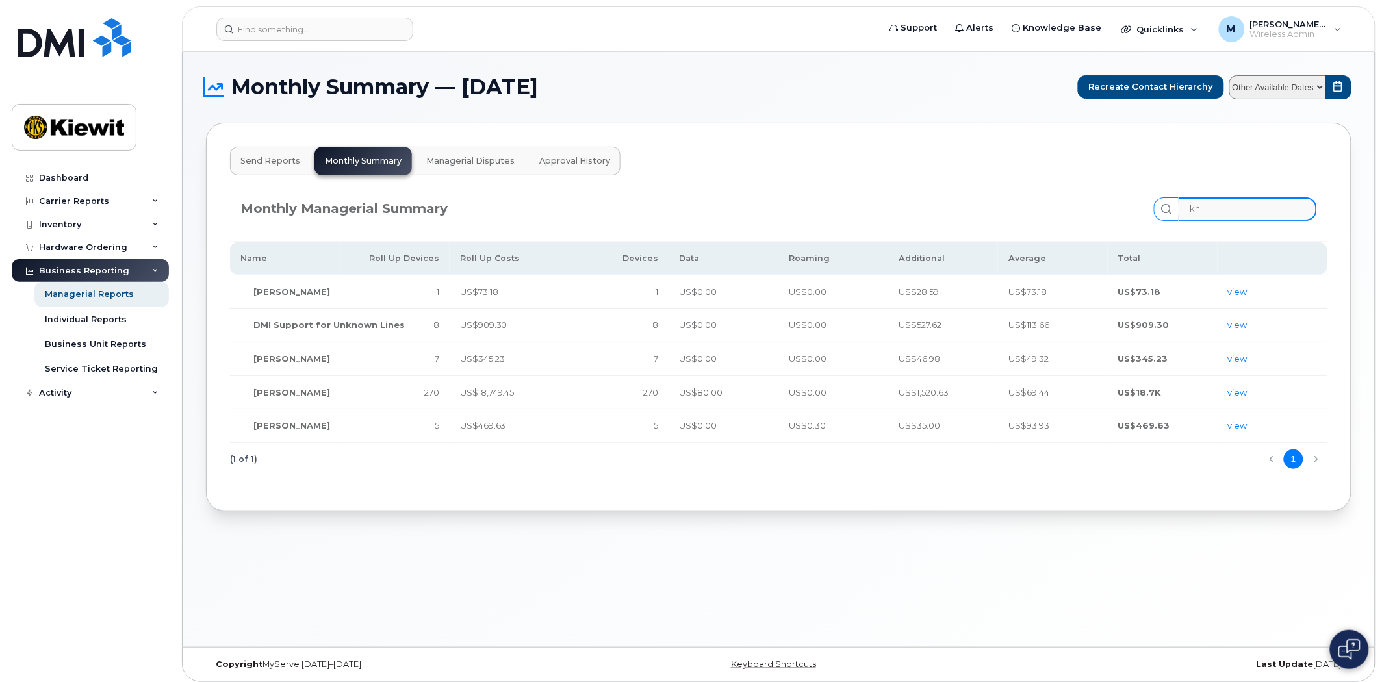
type input "k"
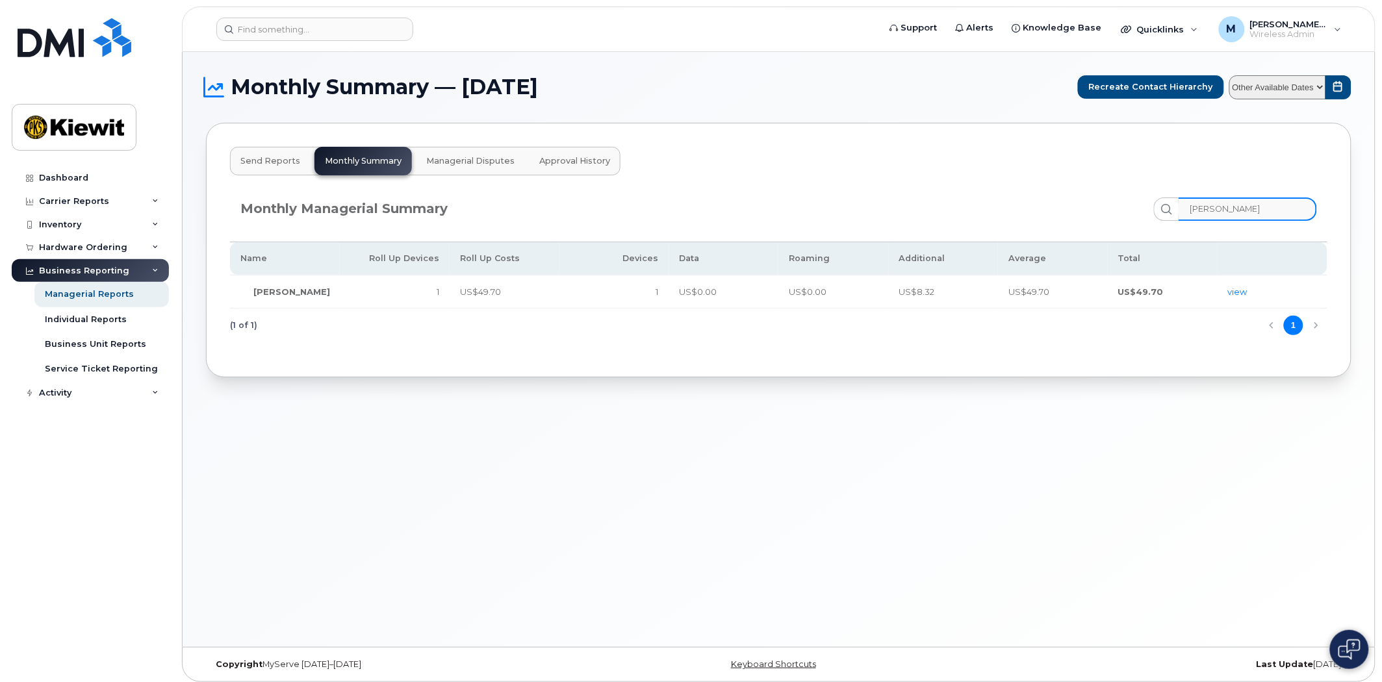
drag, startPoint x: 1244, startPoint y: 209, endPoint x: 1165, endPoint y: 199, distance: 79.2
click at [1165, 199] on div "Monthly Managerial Summary melissa" at bounding box center [778, 209] width 1077 height 23
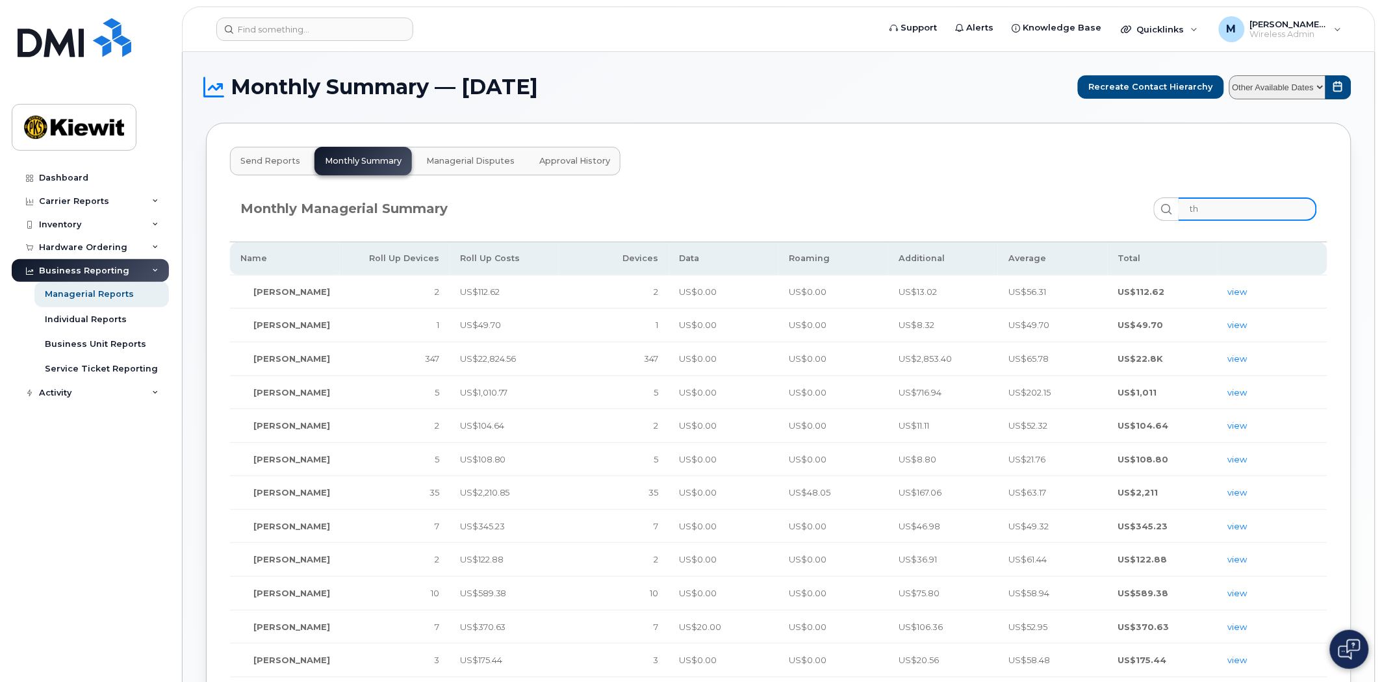
type input "t"
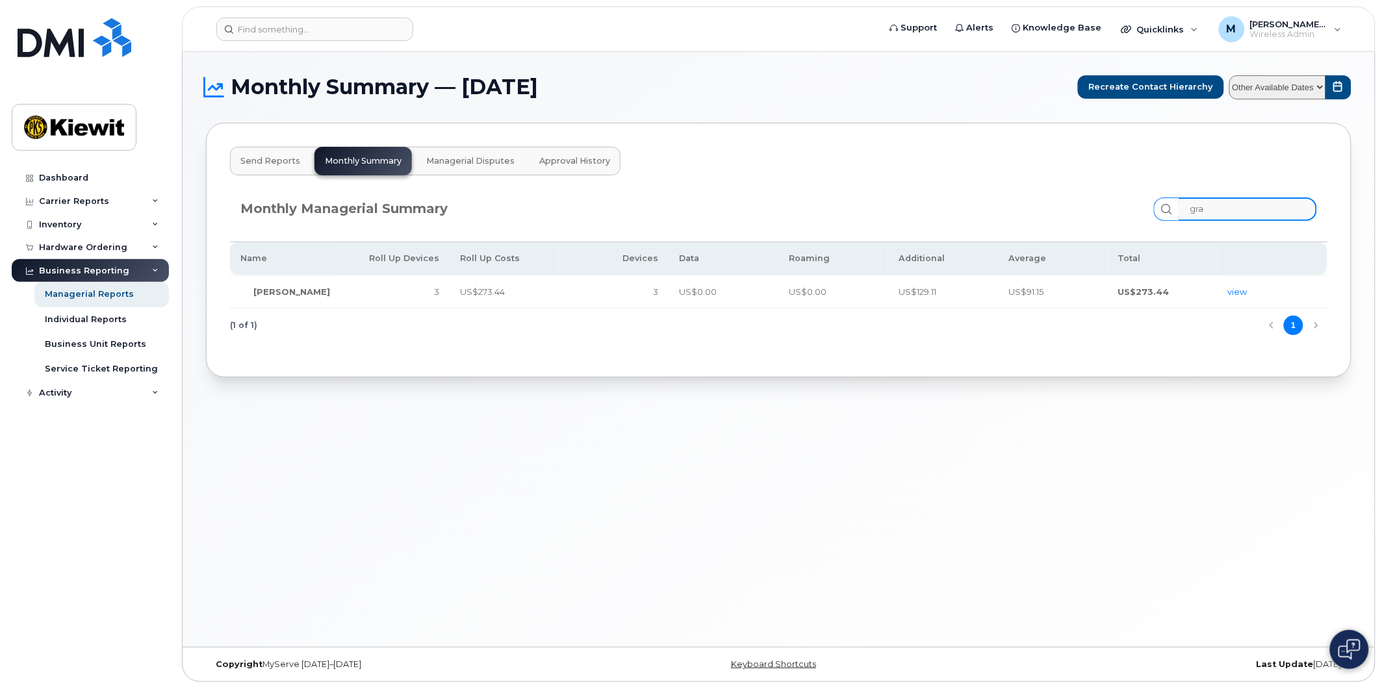
click at [1250, 212] on input "gra" at bounding box center [1248, 209] width 138 height 23
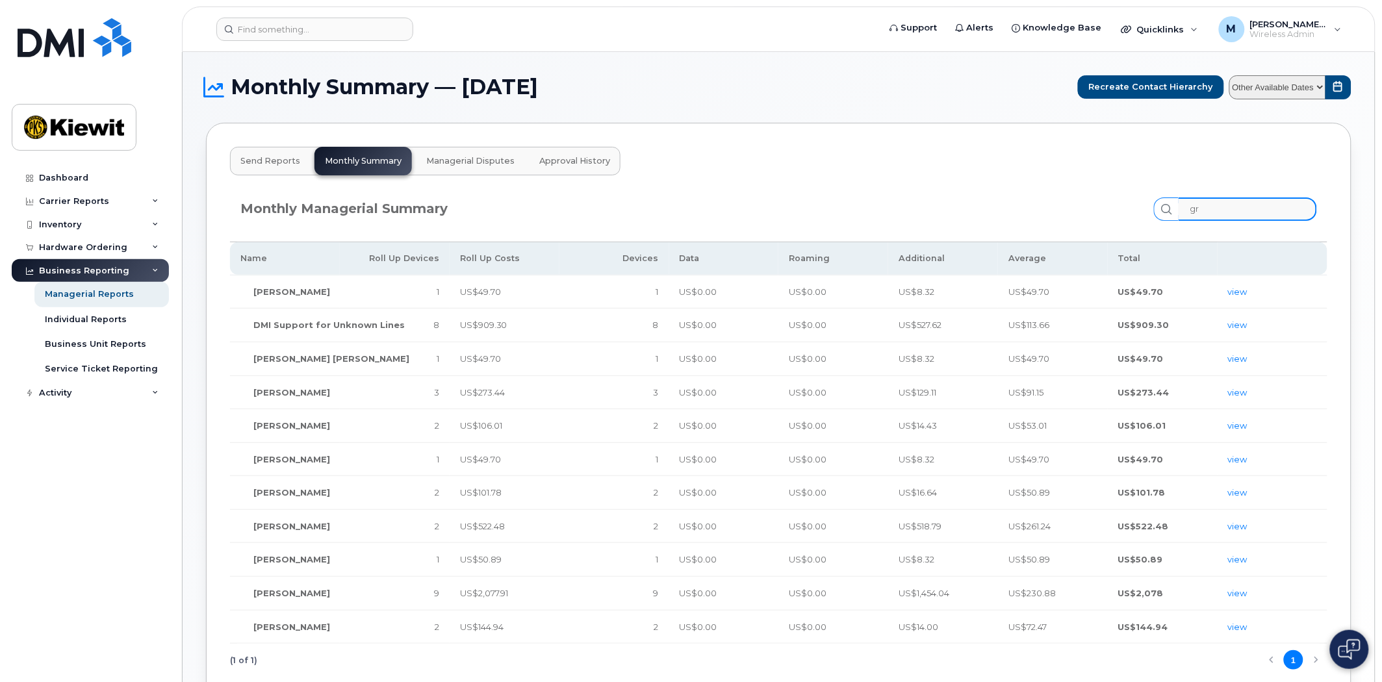
type input "g"
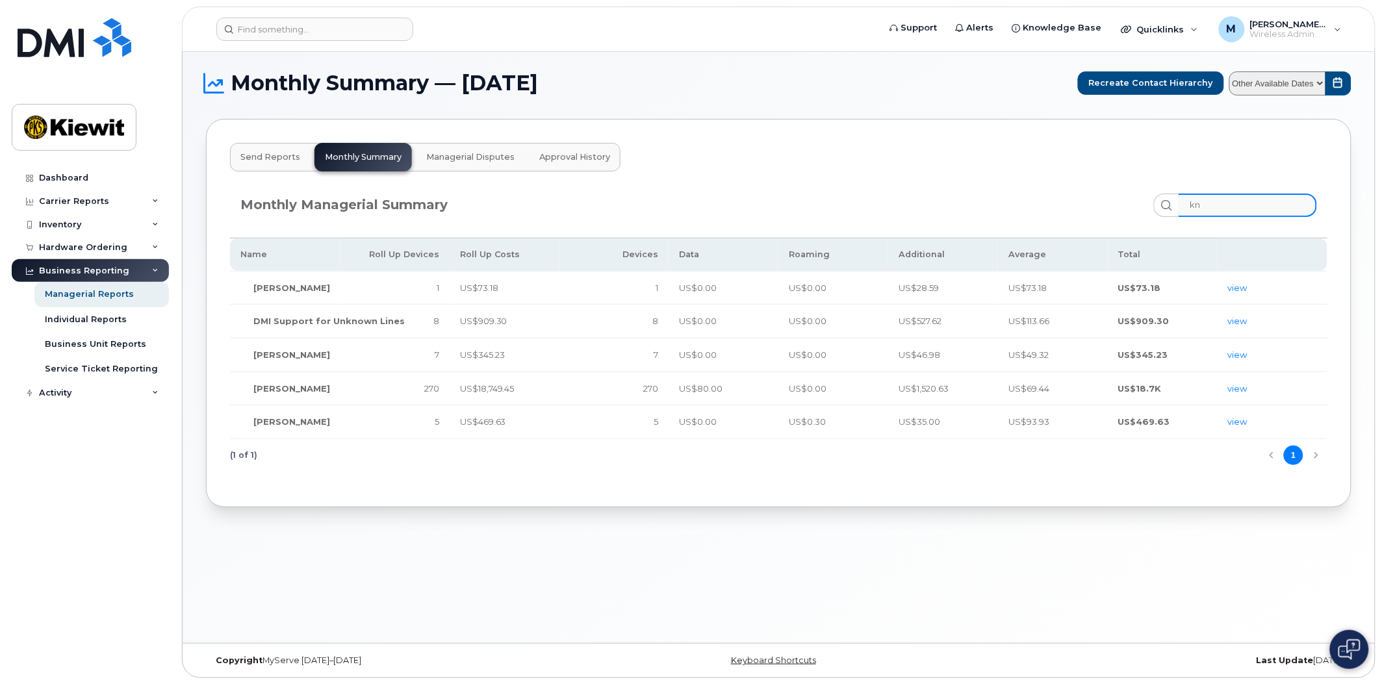
scroll to position [6, 0]
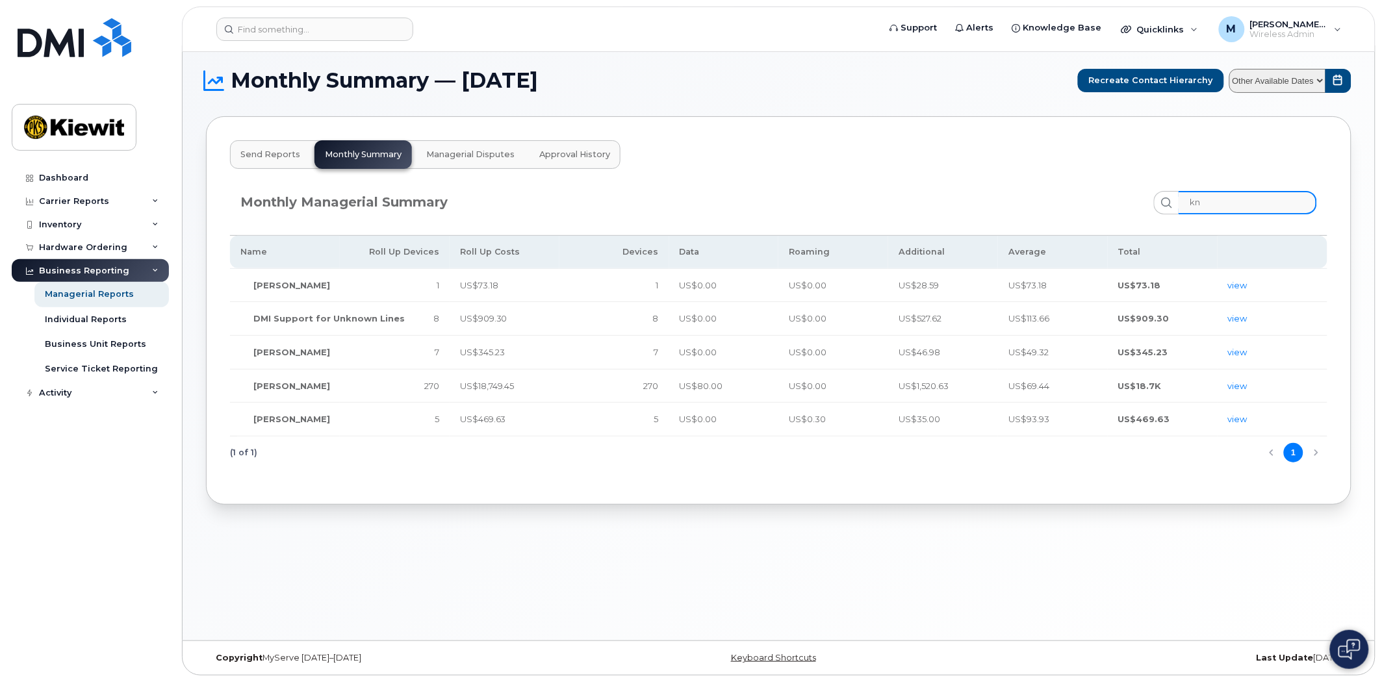
type input "kn"
click at [838, 546] on div "Monthly Summary — August 2025 Recreate Contact Hierarchy Other Available Dates …" at bounding box center [779, 342] width 1192 height 595
click at [111, 323] on div "Individual Reports" at bounding box center [86, 320] width 82 height 12
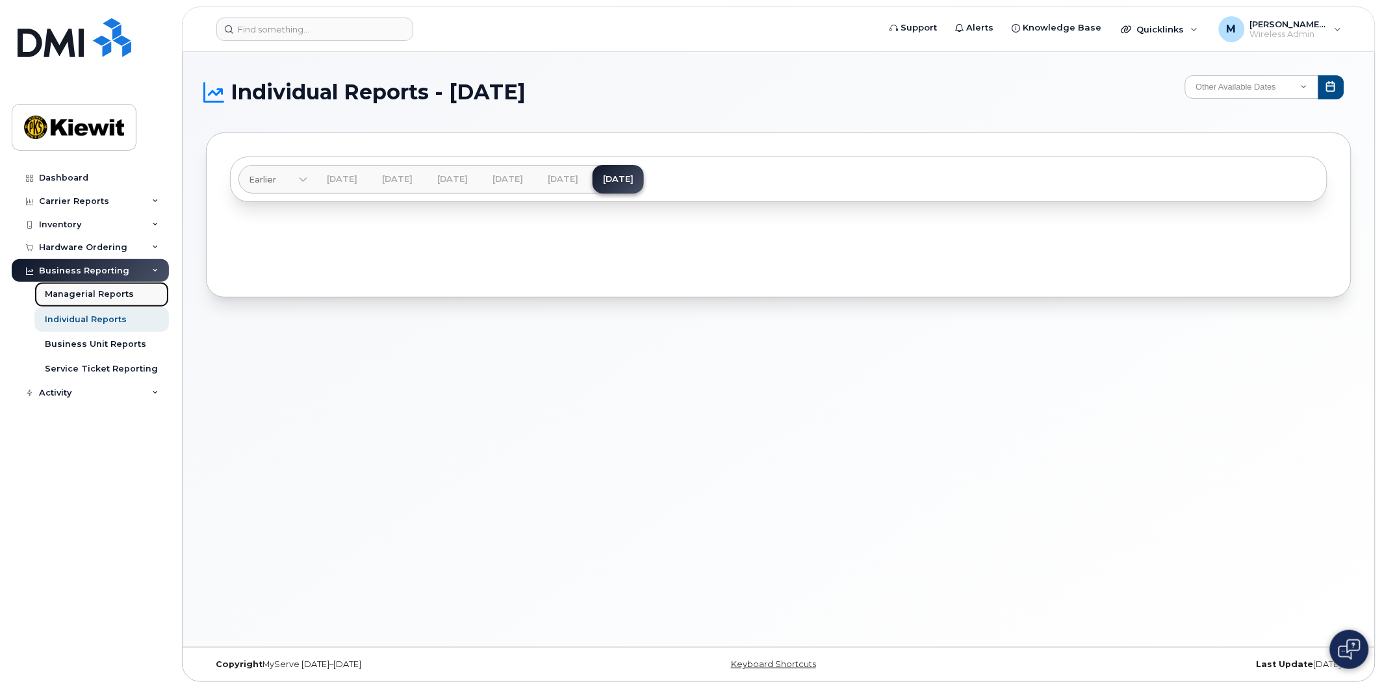
click at [80, 290] on div "Managerial Reports" at bounding box center [89, 295] width 89 height 12
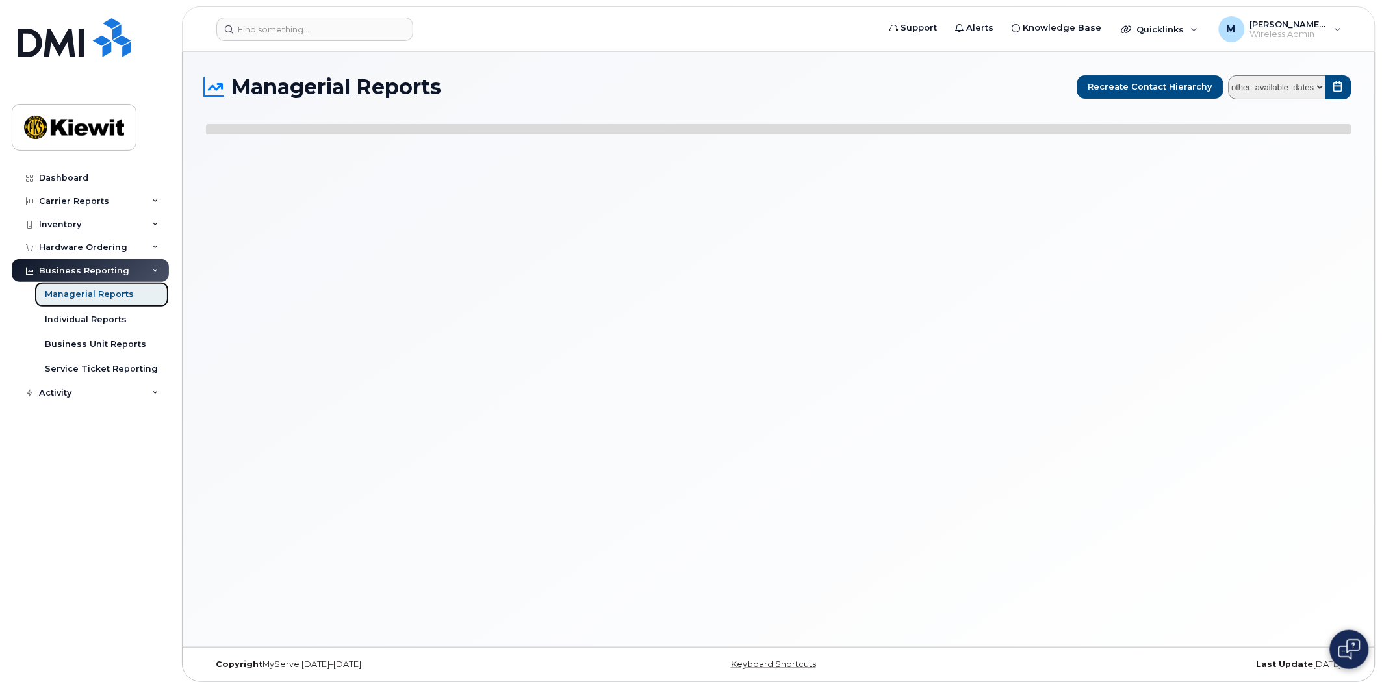
select select
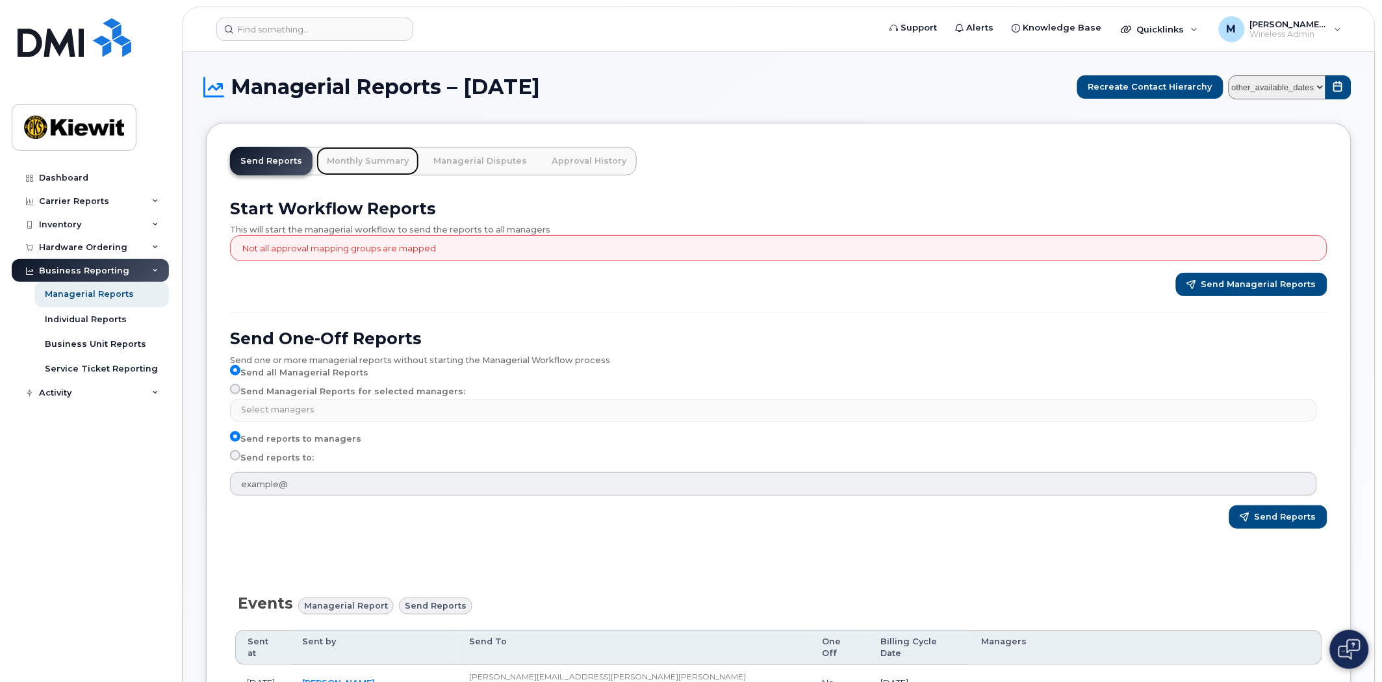
click at [376, 163] on link "Monthly Summary" at bounding box center [367, 161] width 103 height 29
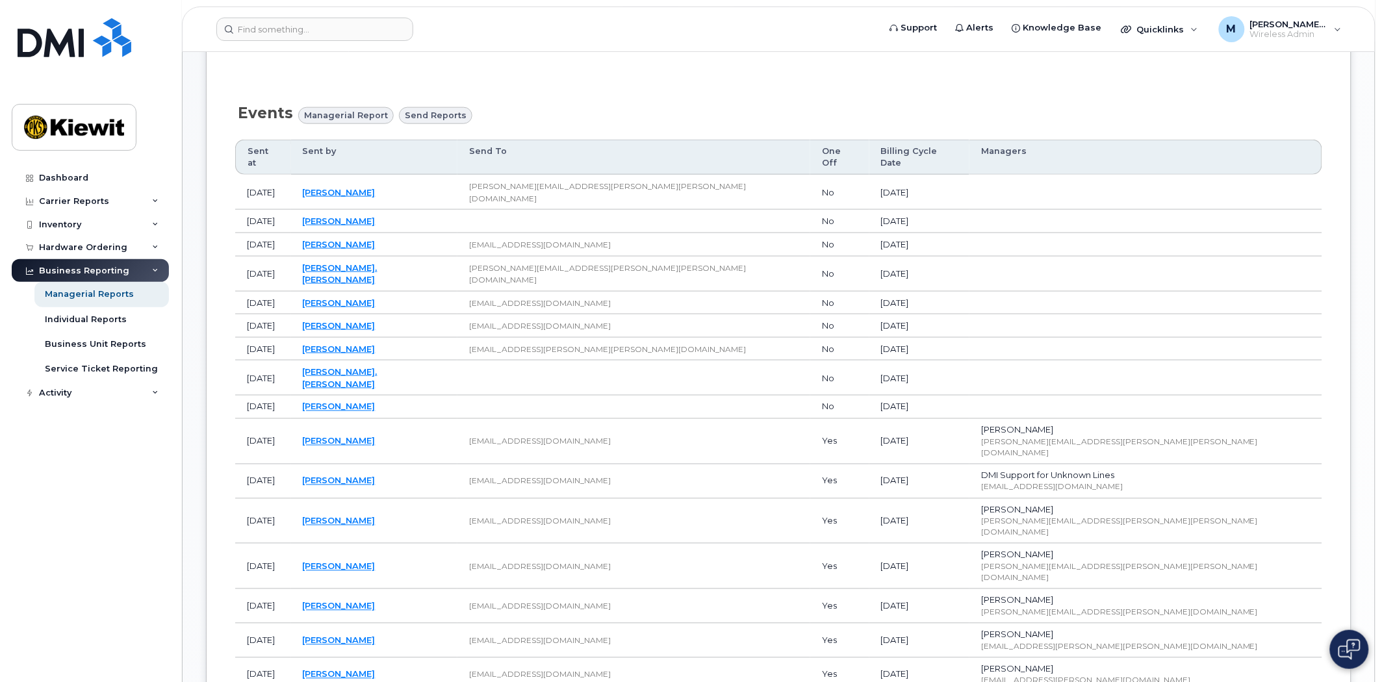
scroll to position [505, 0]
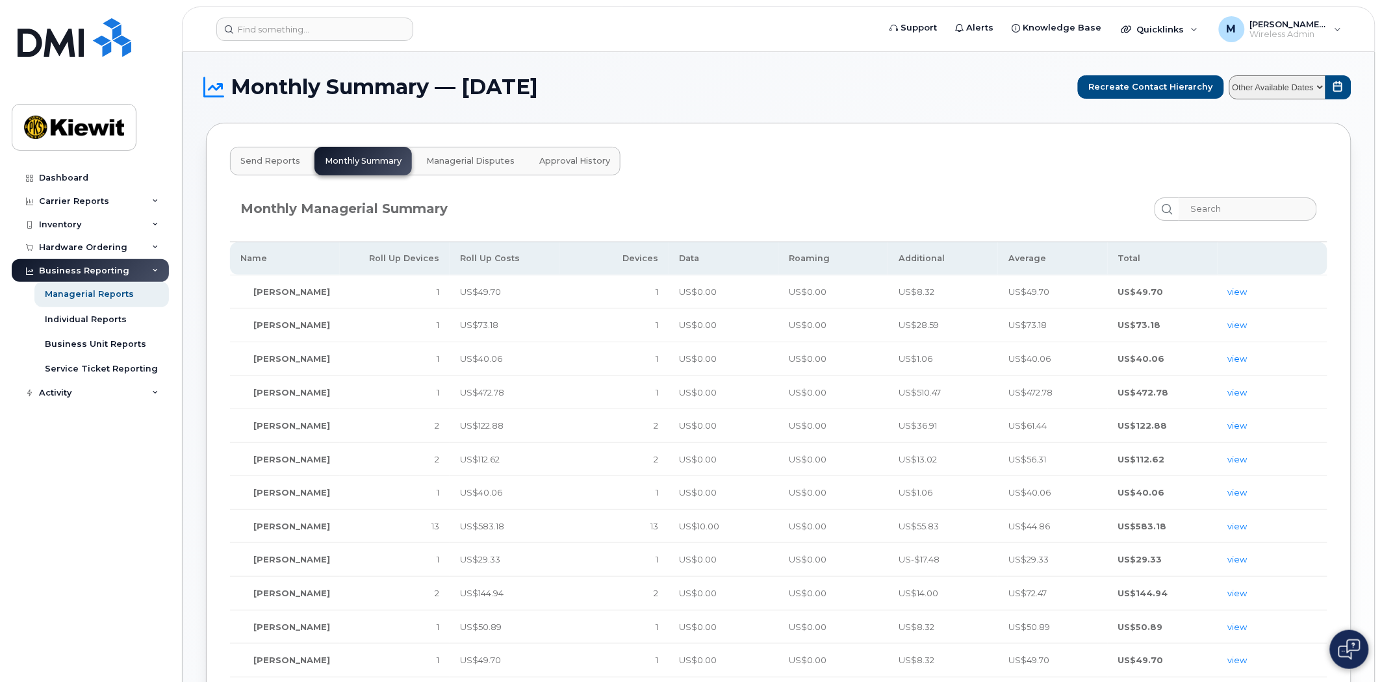
click at [1316, 86] on select "Other Available Dates August July June May April March February January Decembe…" at bounding box center [1277, 87] width 97 height 24
select select "/customer/10935/reports/361cdac6-6190-11f0-9a84-b121b4fab6db/managerial/monthly…"
click at [1230, 75] on select "Other Available Dates August July June May April March February January Decembe…" at bounding box center [1277, 87] width 97 height 24
click at [1220, 216] on input "search" at bounding box center [1248, 209] width 138 height 23
click at [1223, 209] on input "search" at bounding box center [1248, 209] width 138 height 23
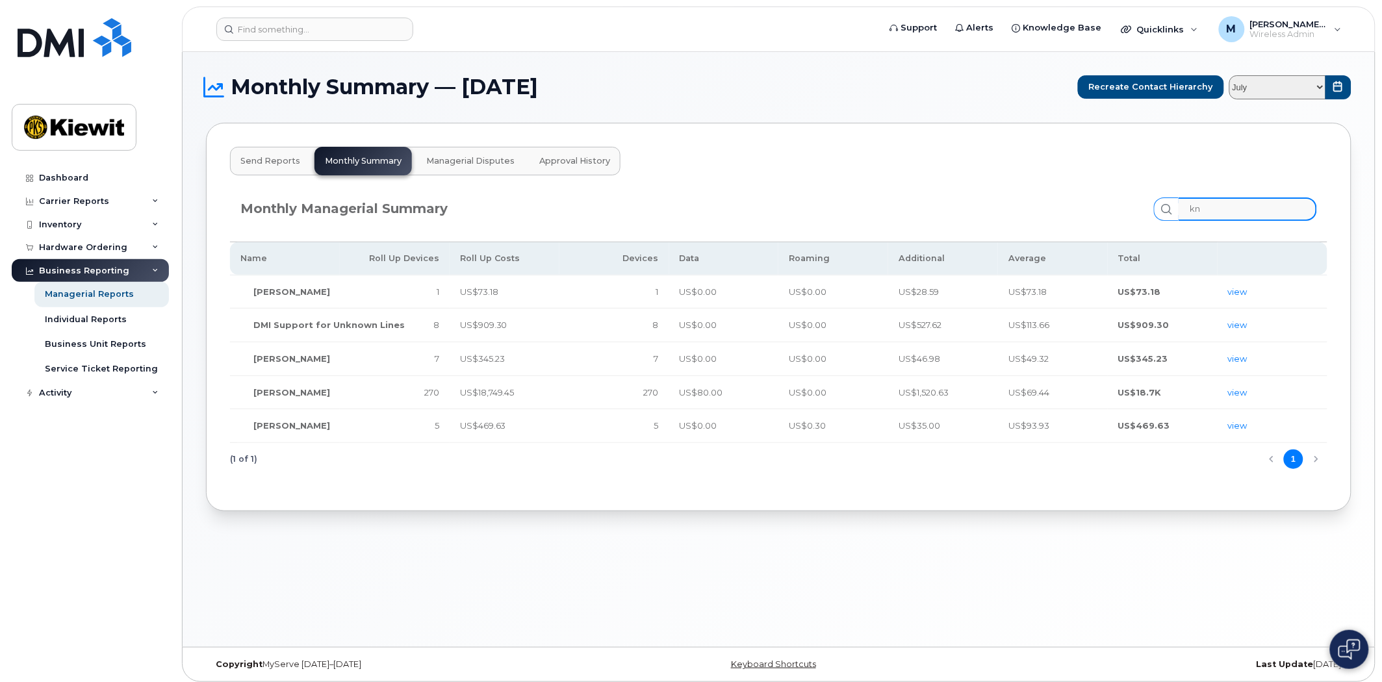
type input "k"
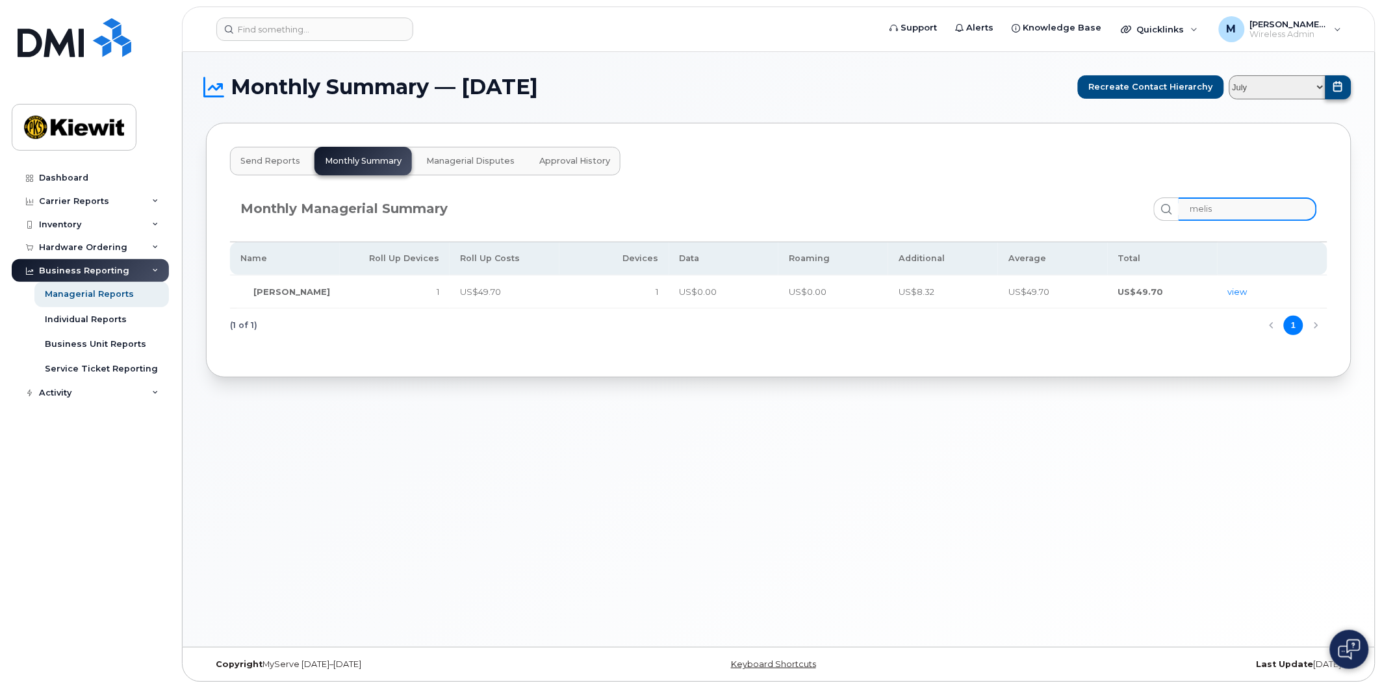
type input "melis"
click at [1329, 86] on button "submit" at bounding box center [1339, 87] width 26 height 24
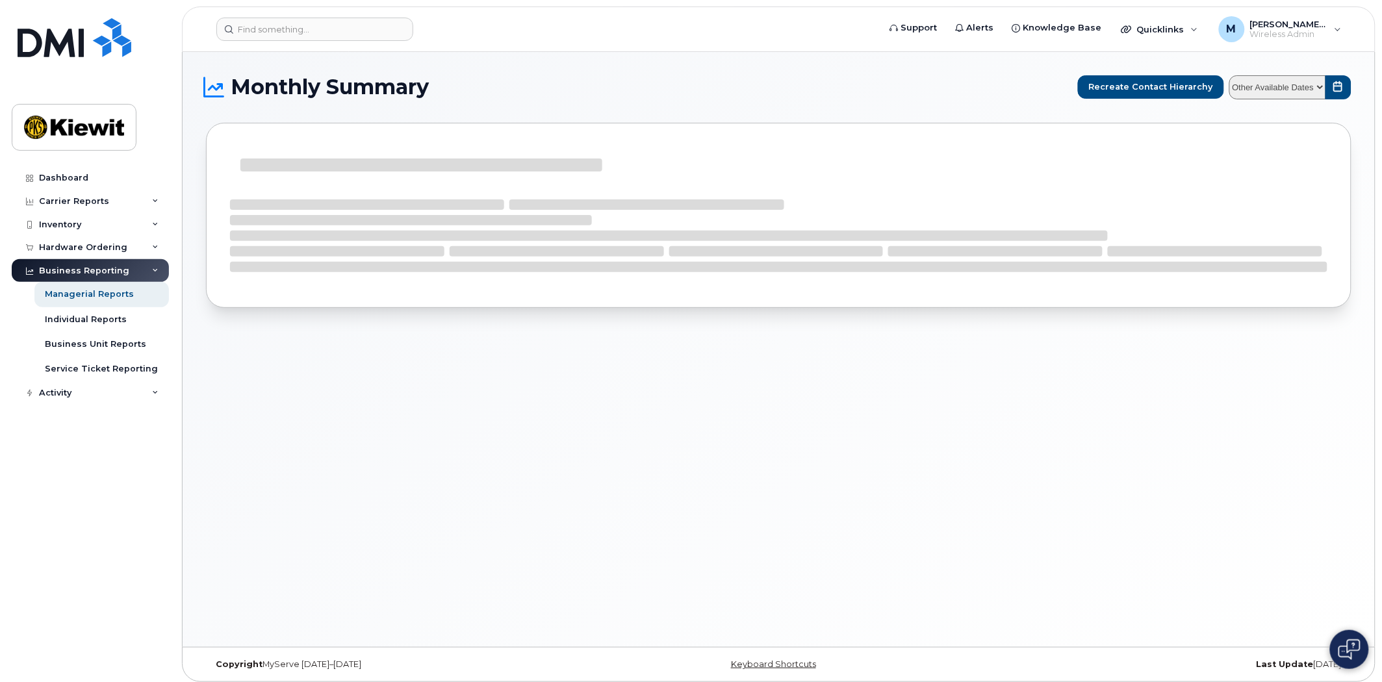
select select
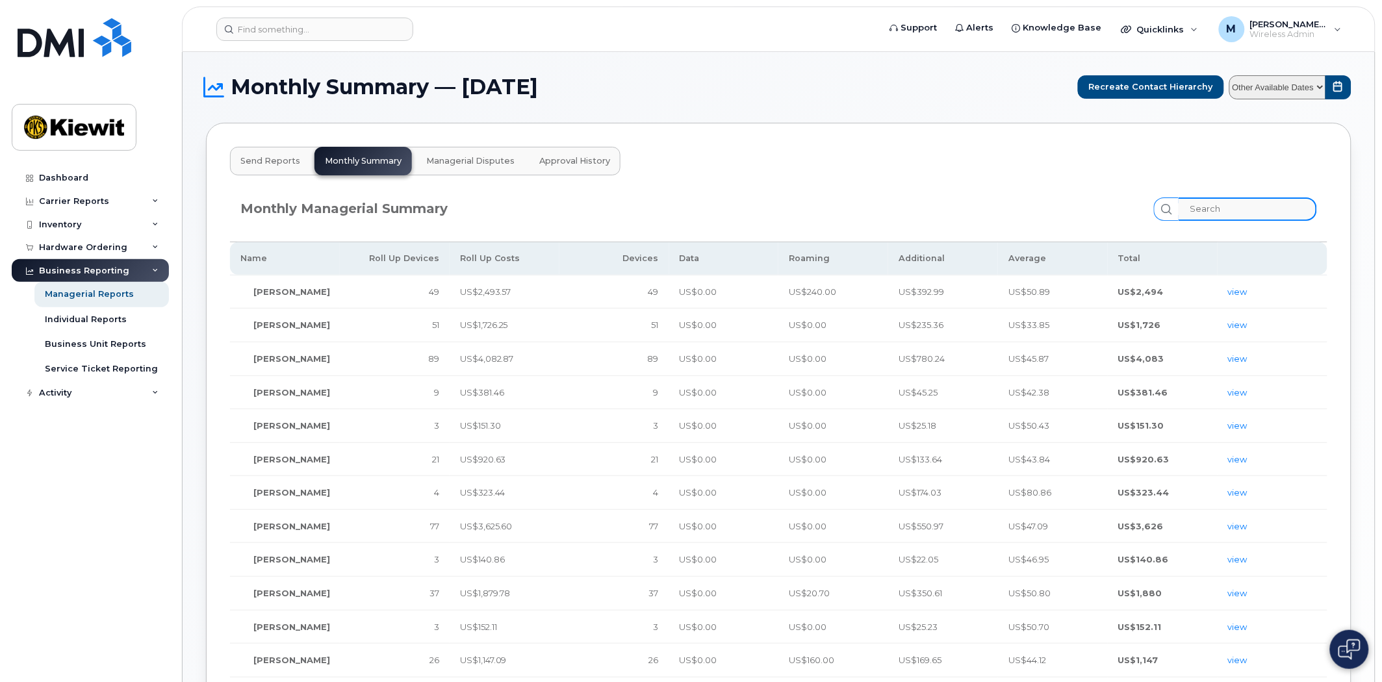
click at [1220, 208] on input "search" at bounding box center [1248, 209] width 138 height 23
type input "k"
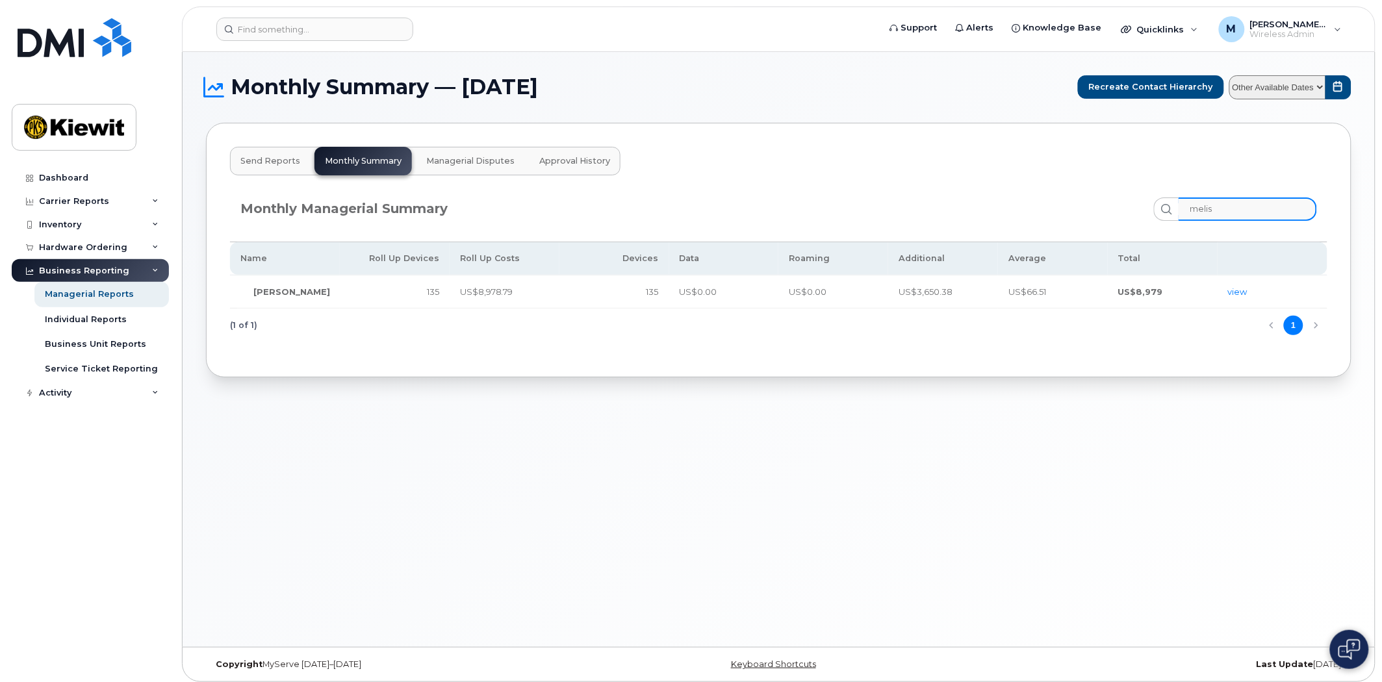
type input "melis"
click at [496, 297] on td "US$8,978.79" at bounding box center [505, 292] width 110 height 34
click at [1244, 291] on link "view" at bounding box center [1237, 292] width 19 height 10
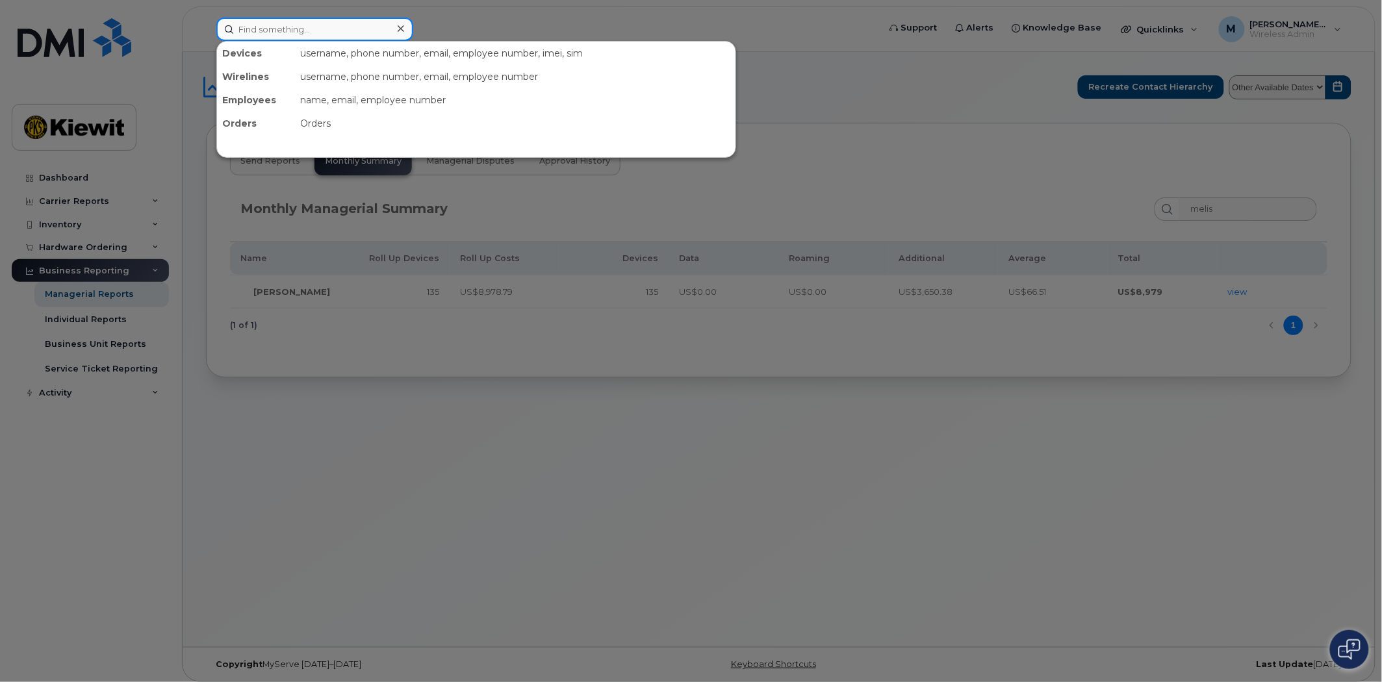
click at [245, 18] on input at bounding box center [314, 29] width 197 height 23
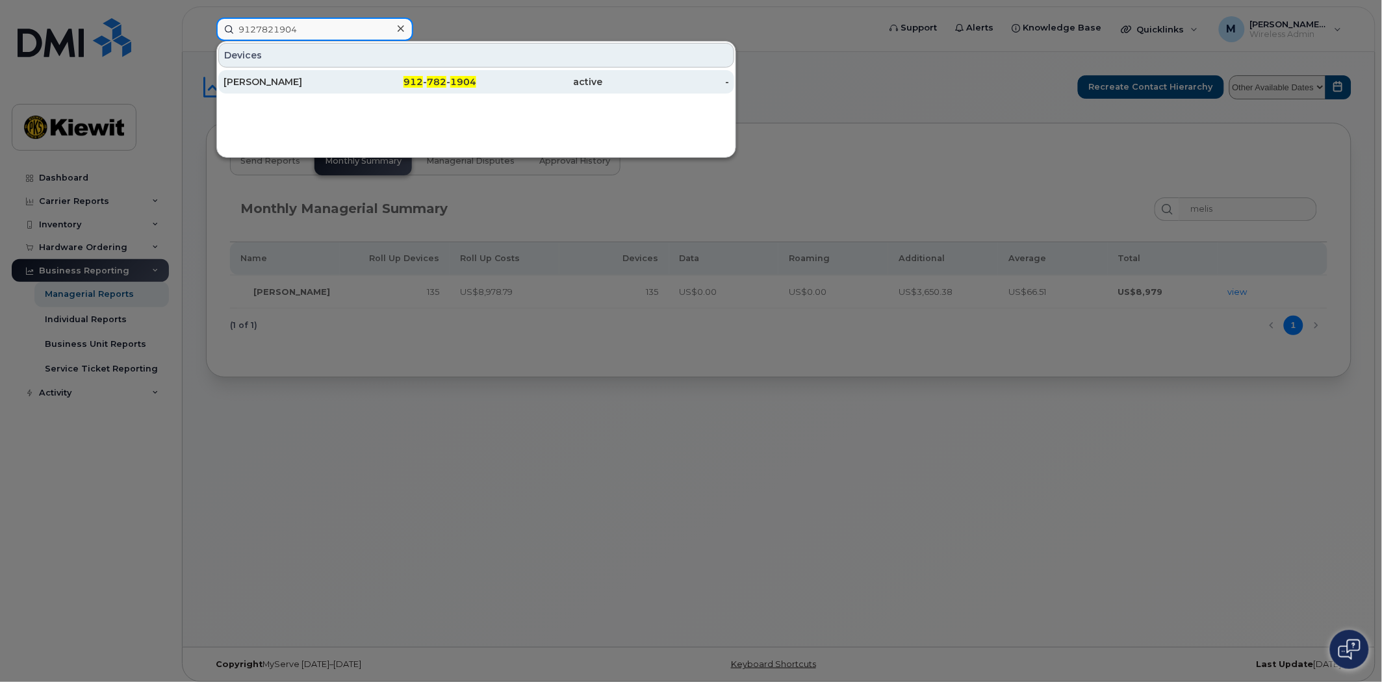
type input "9127821904"
click at [342, 79] on div "[PERSON_NAME]" at bounding box center [287, 81] width 127 height 13
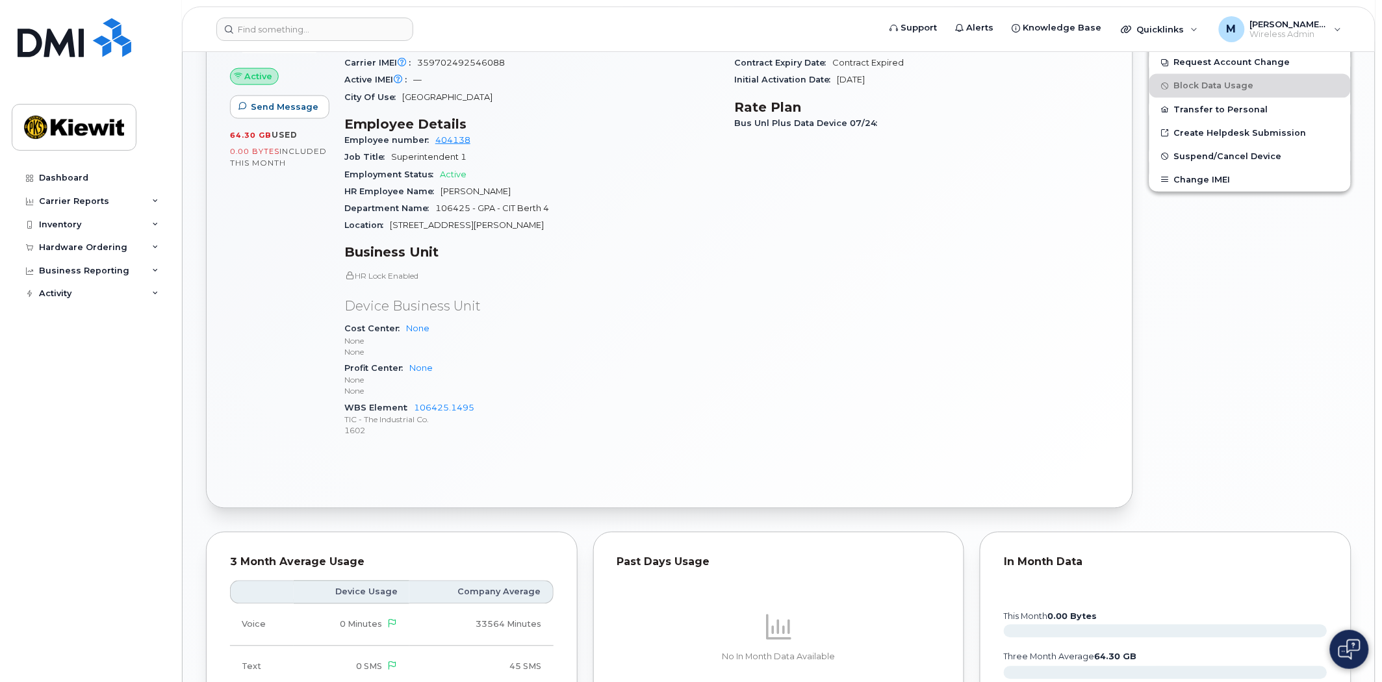
scroll to position [416, 0]
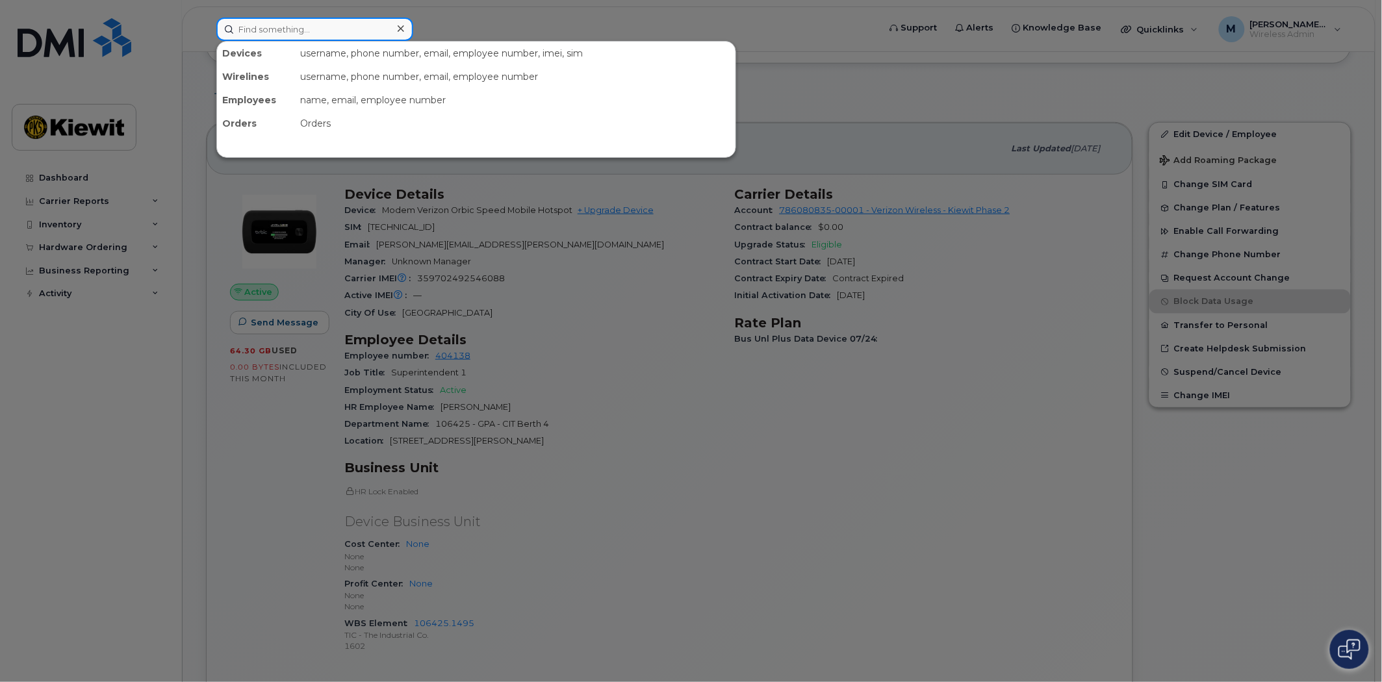
click at [331, 29] on input at bounding box center [314, 29] width 197 height 23
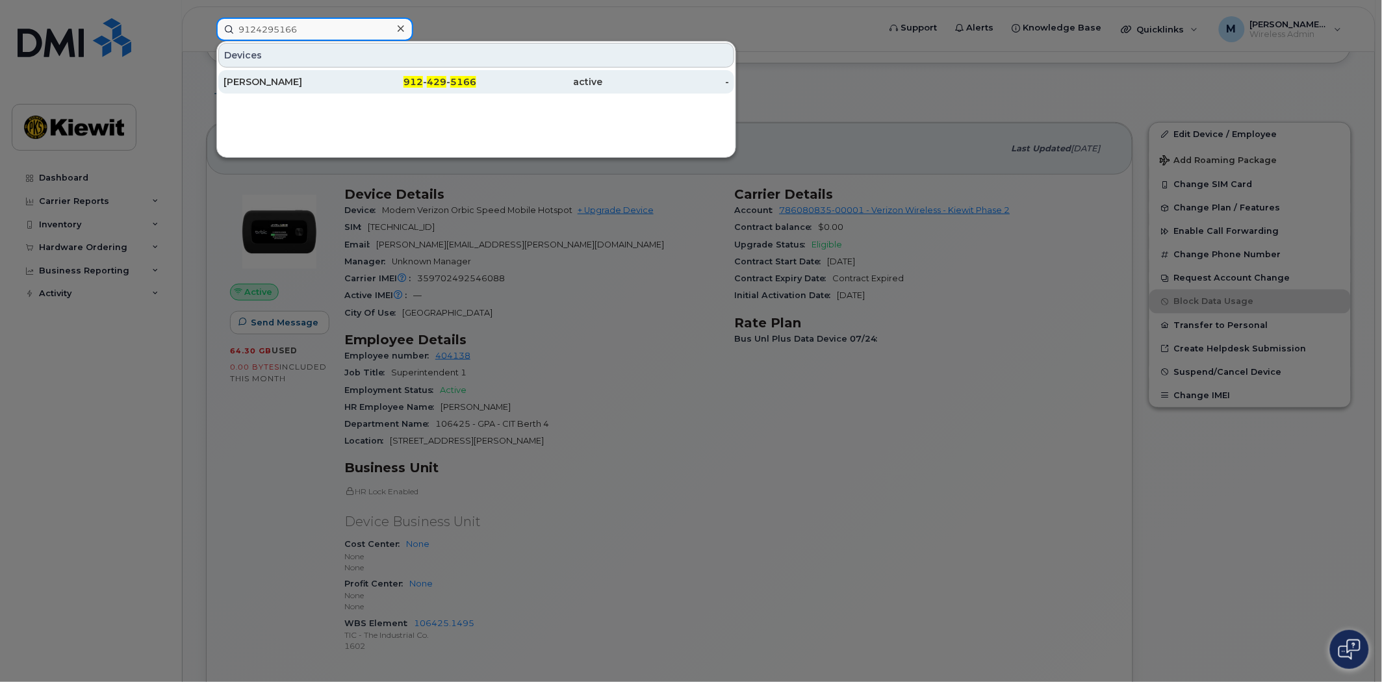
type input "9124295166"
click at [321, 86] on div "[PERSON_NAME]" at bounding box center [287, 81] width 127 height 13
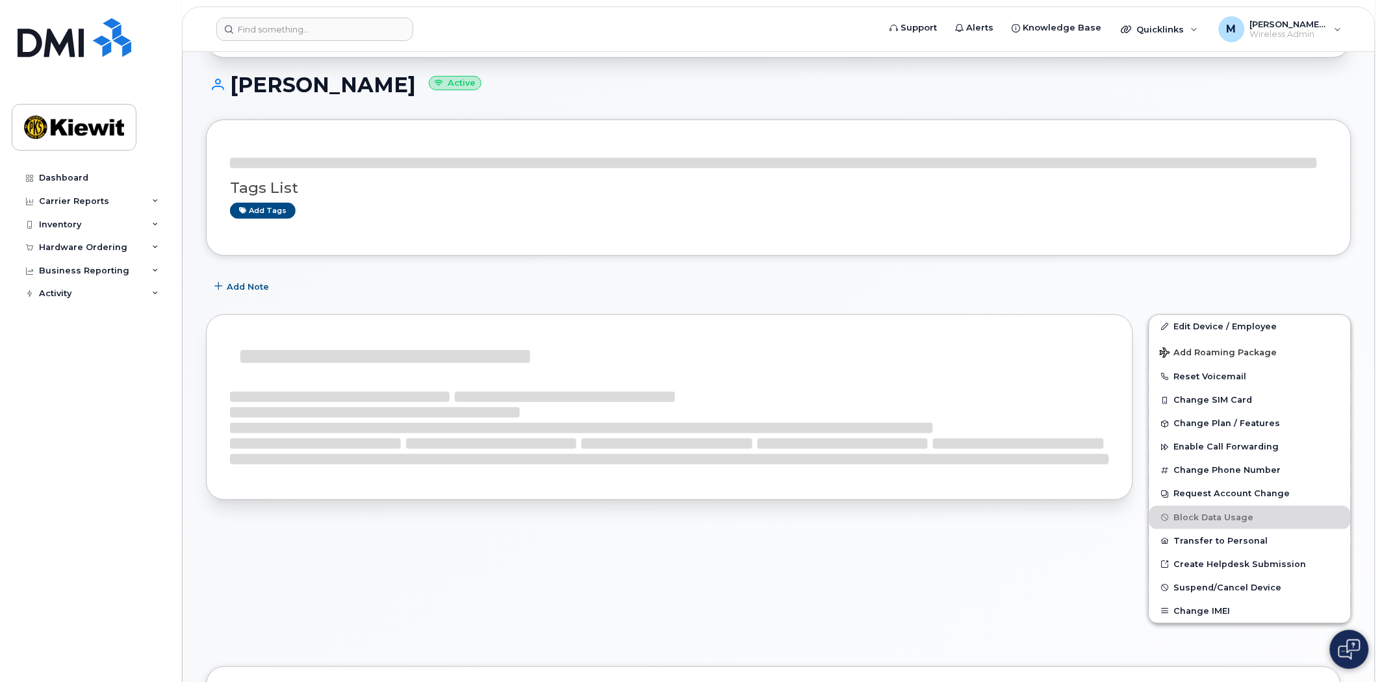
scroll to position [433, 0]
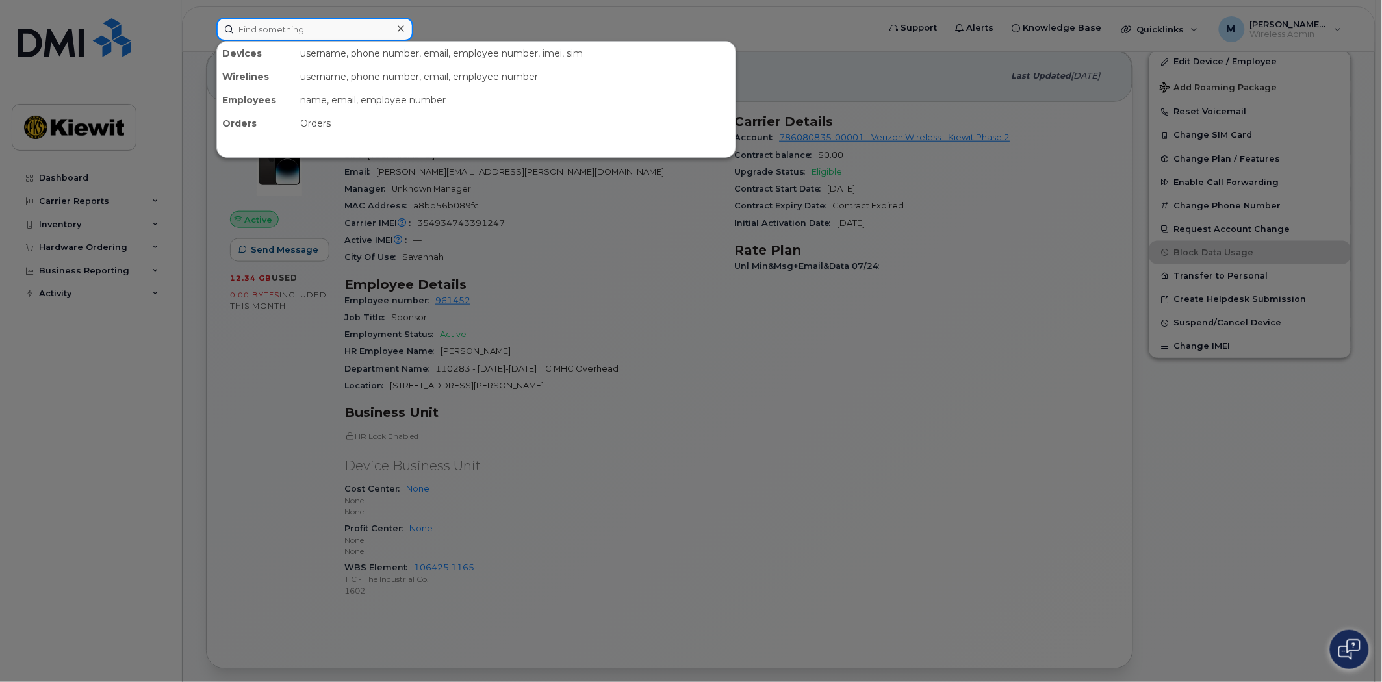
click at [275, 29] on input at bounding box center [314, 29] width 197 height 23
type input "9"
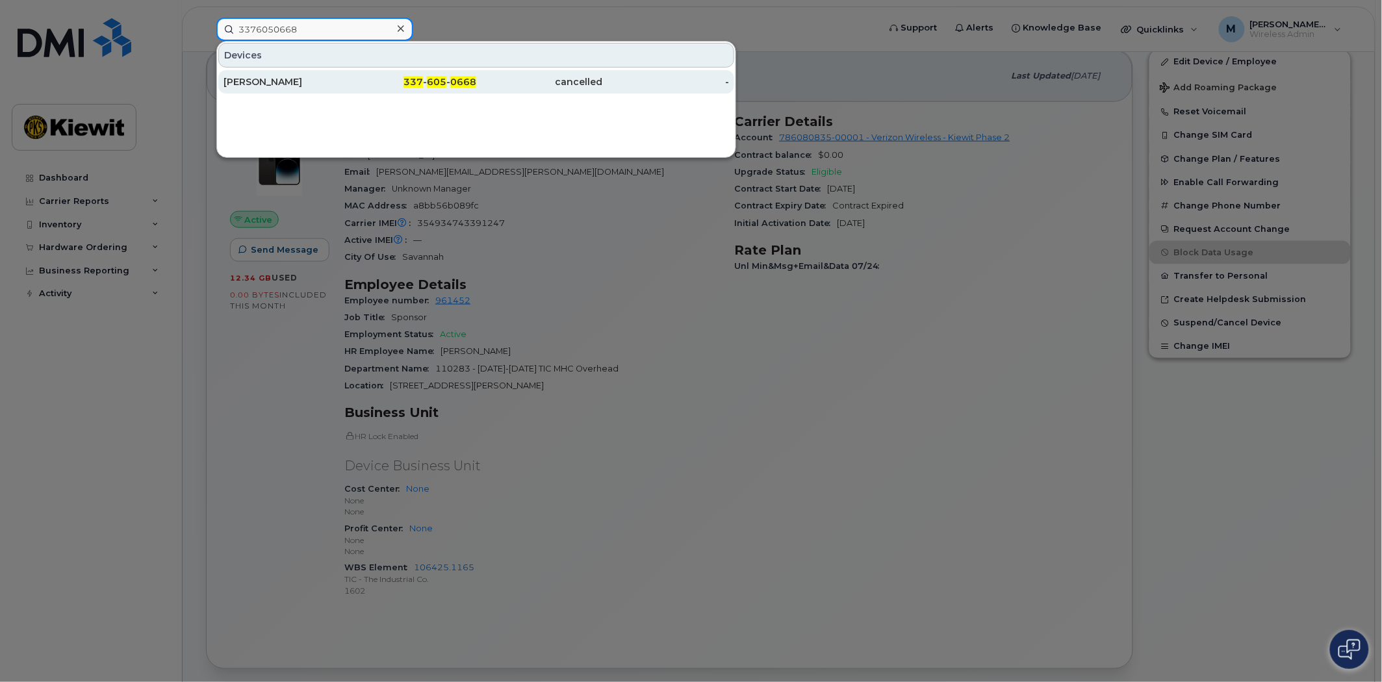
type input "3376050668"
click at [444, 81] on span "605" at bounding box center [436, 82] width 19 height 12
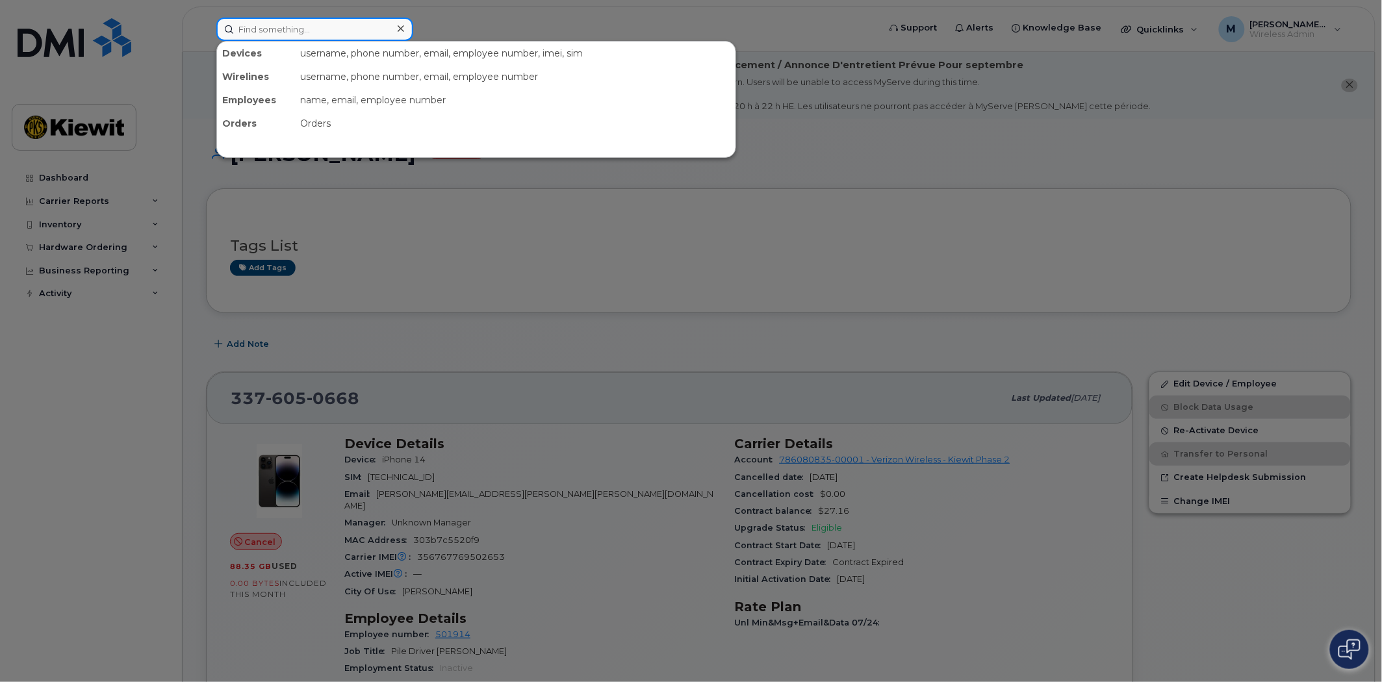
click at [261, 31] on input at bounding box center [314, 29] width 197 height 23
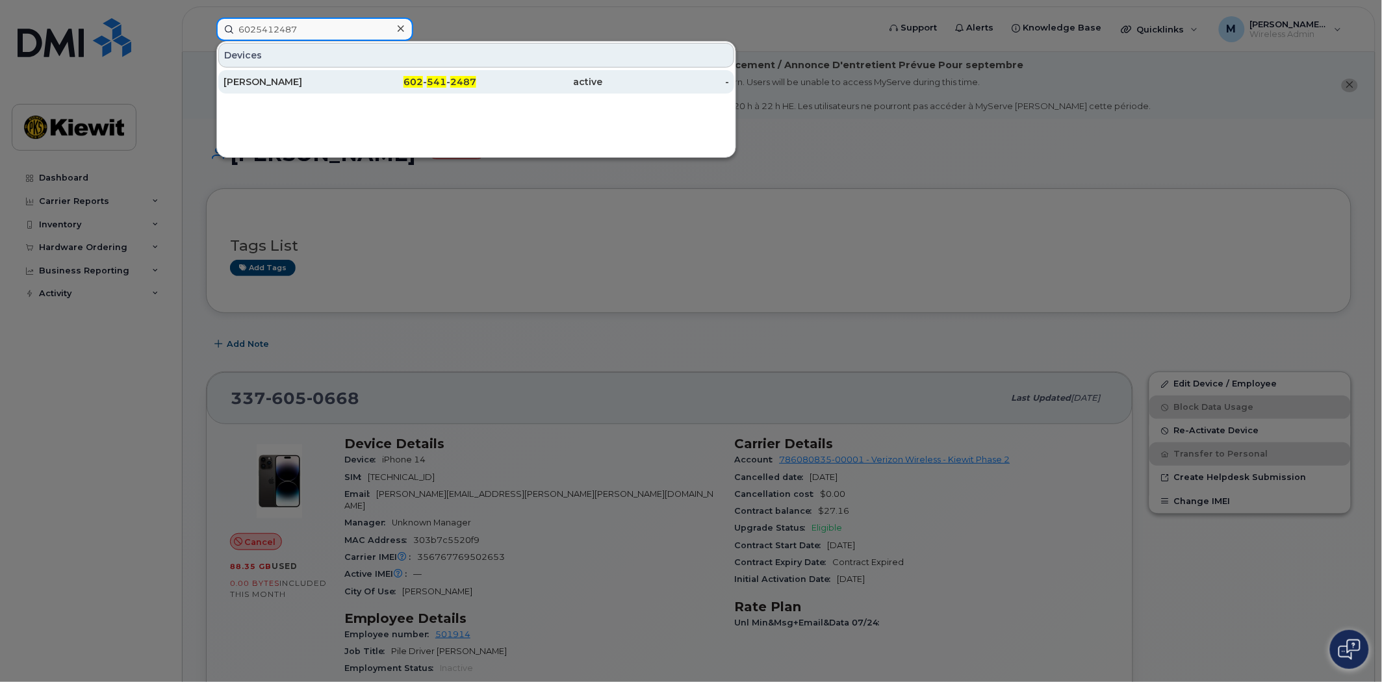
type input "6025412487"
click at [431, 79] on span "541" at bounding box center [436, 82] width 19 height 12
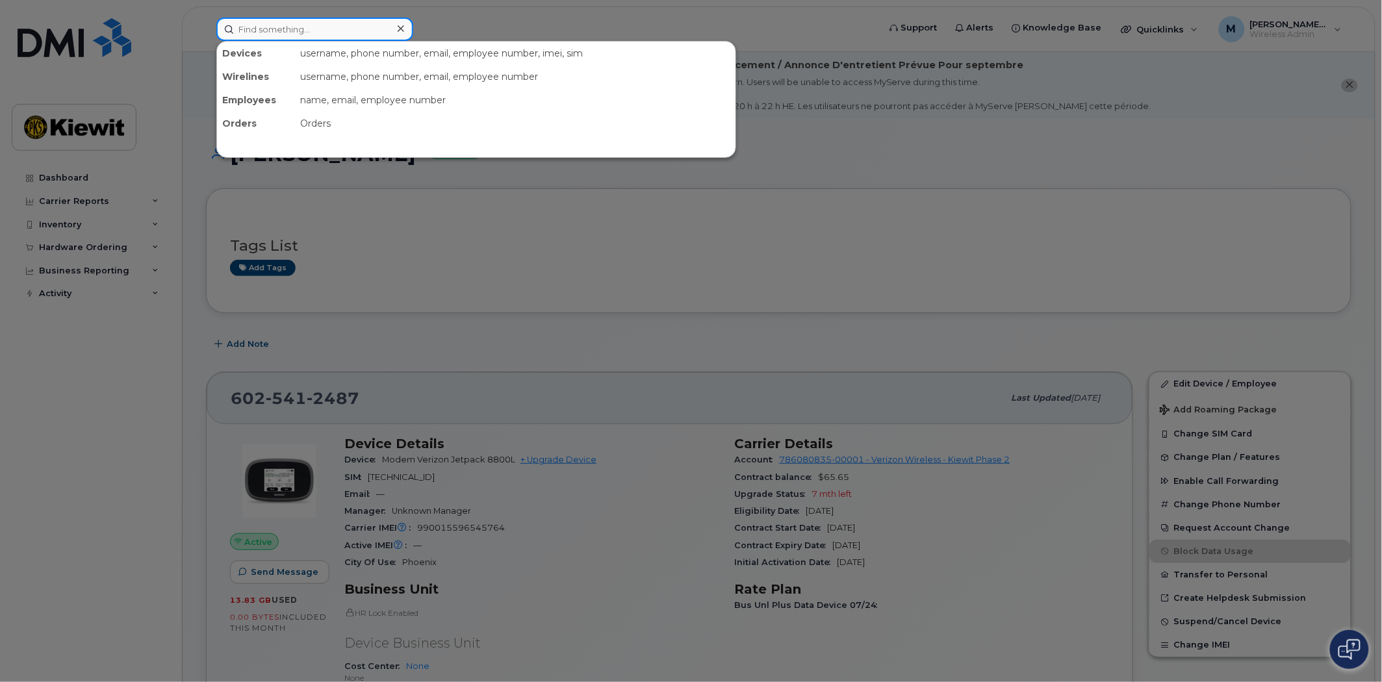
click at [353, 37] on input at bounding box center [314, 29] width 197 height 23
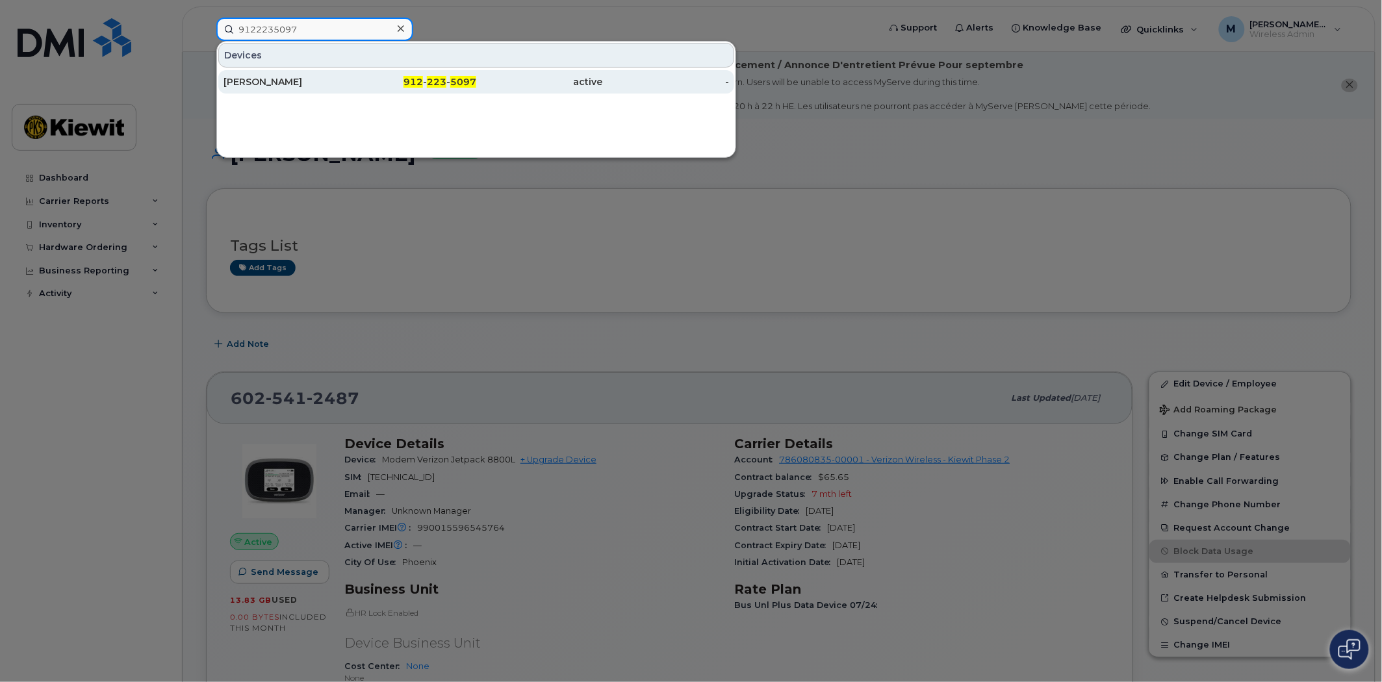
type input "9122235097"
click at [339, 92] on div "[PERSON_NAME]" at bounding box center [287, 81] width 127 height 23
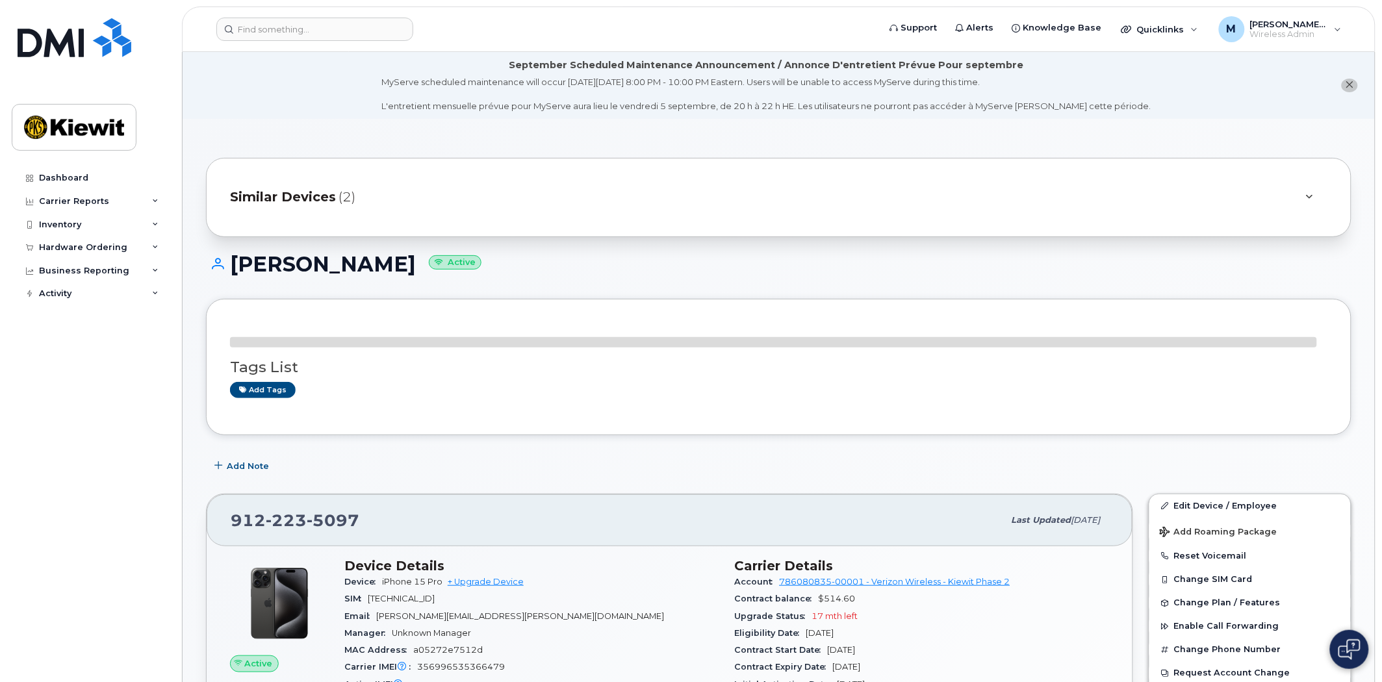
scroll to position [433, 0]
